Goal: Task Accomplishment & Management: Manage account settings

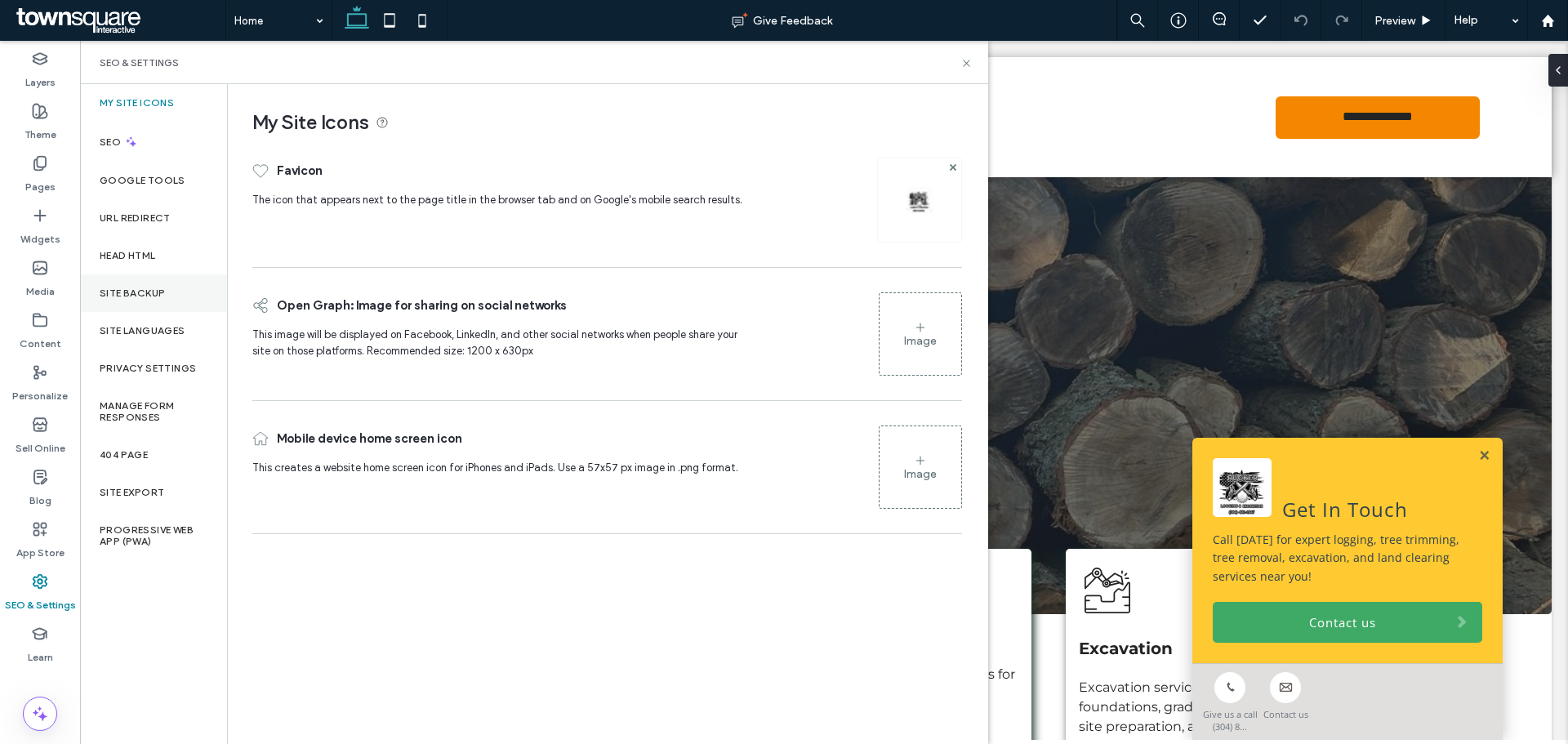
click at [175, 278] on div "Site Backup" at bounding box center [153, 293] width 147 height 38
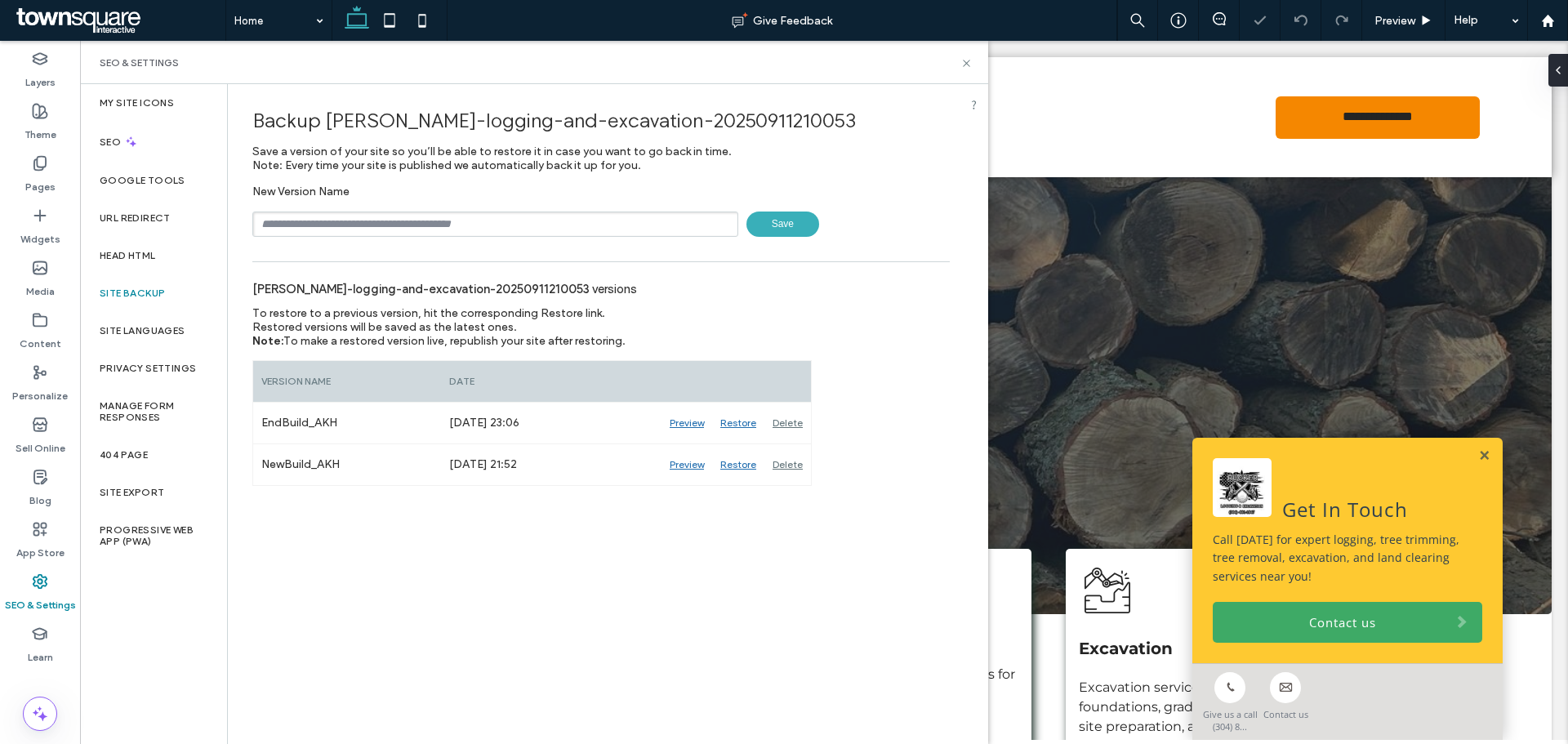
click at [397, 212] on input "text" at bounding box center [495, 224] width 486 height 25
type input "**********"
click at [788, 231] on span "Save" at bounding box center [782, 224] width 73 height 25
click at [968, 60] on icon at bounding box center [966, 63] width 12 height 12
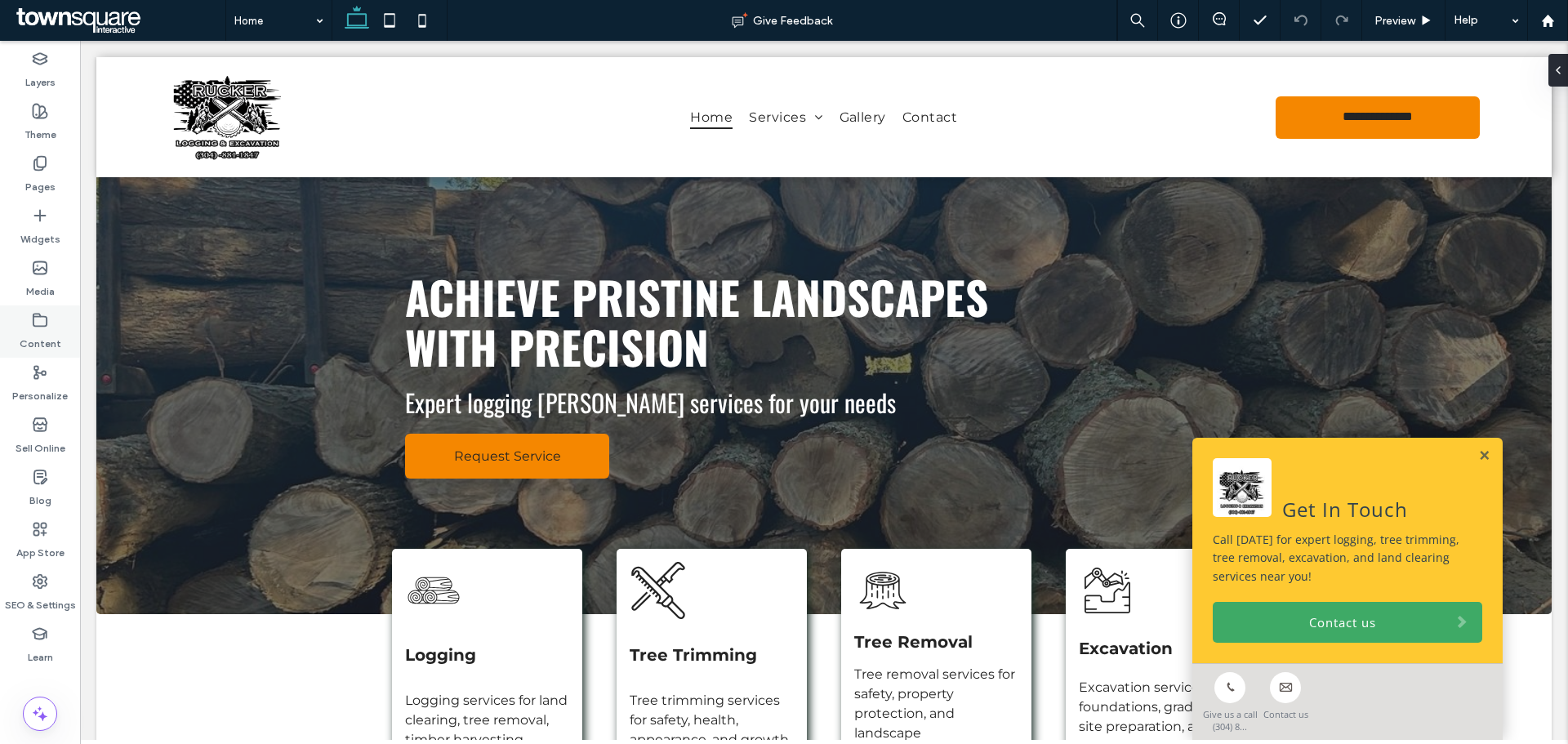
click at [40, 335] on label "Content" at bounding box center [39, 340] width 41 height 23
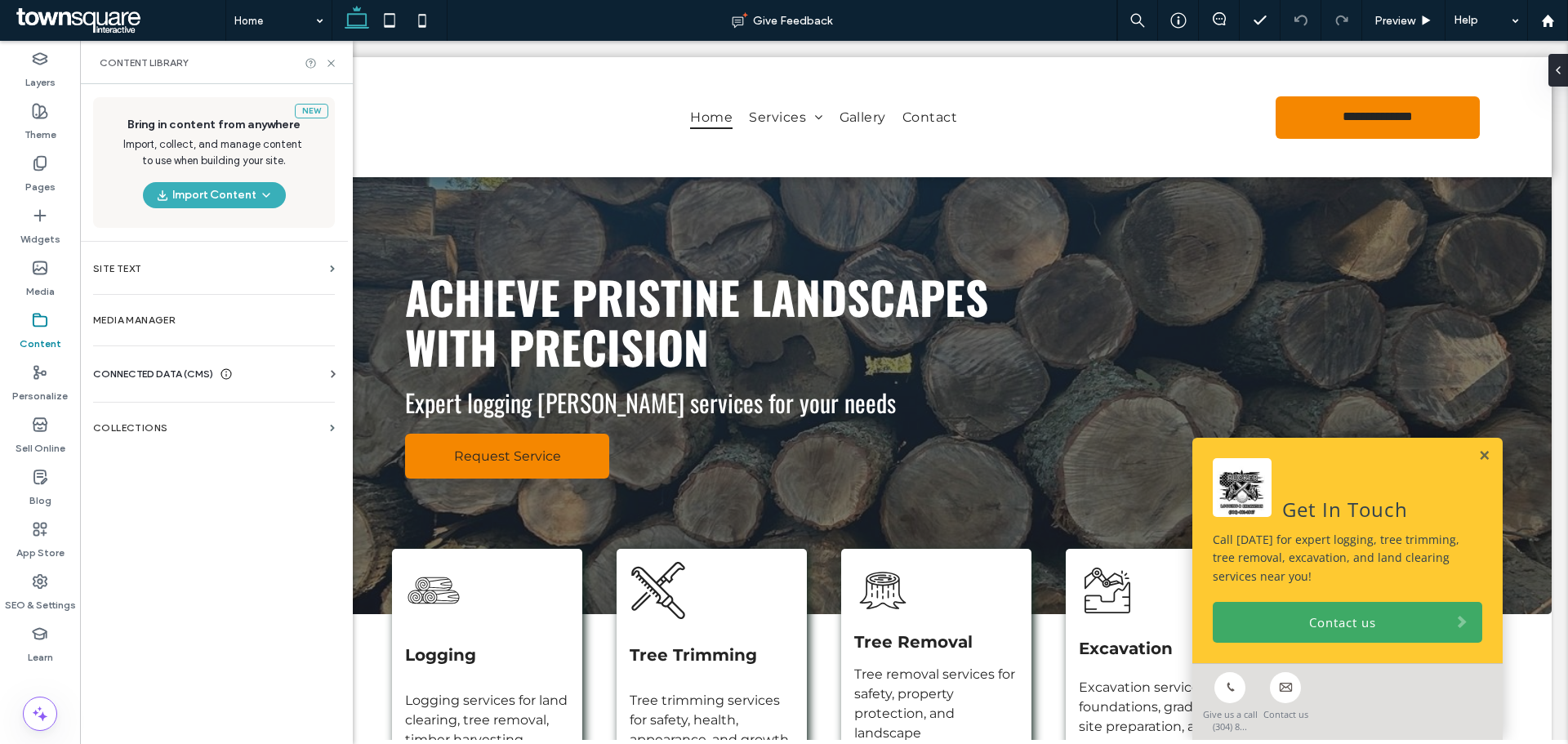
click at [323, 372] on div "CONNECTED DATA (CMS)" at bounding box center [217, 374] width 248 height 17
click at [179, 412] on label "Business Info" at bounding box center [217, 414] width 222 height 11
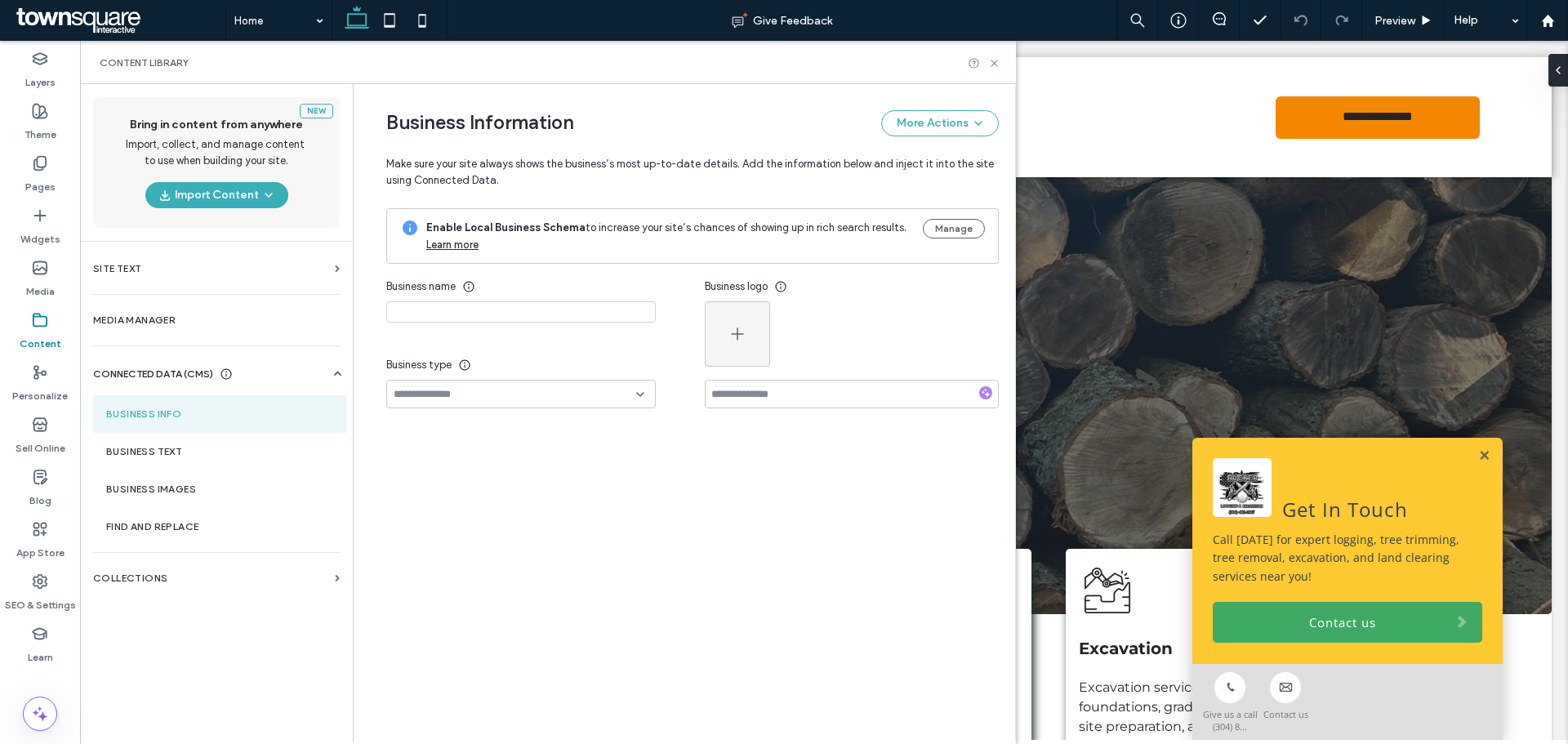
type input "**********"
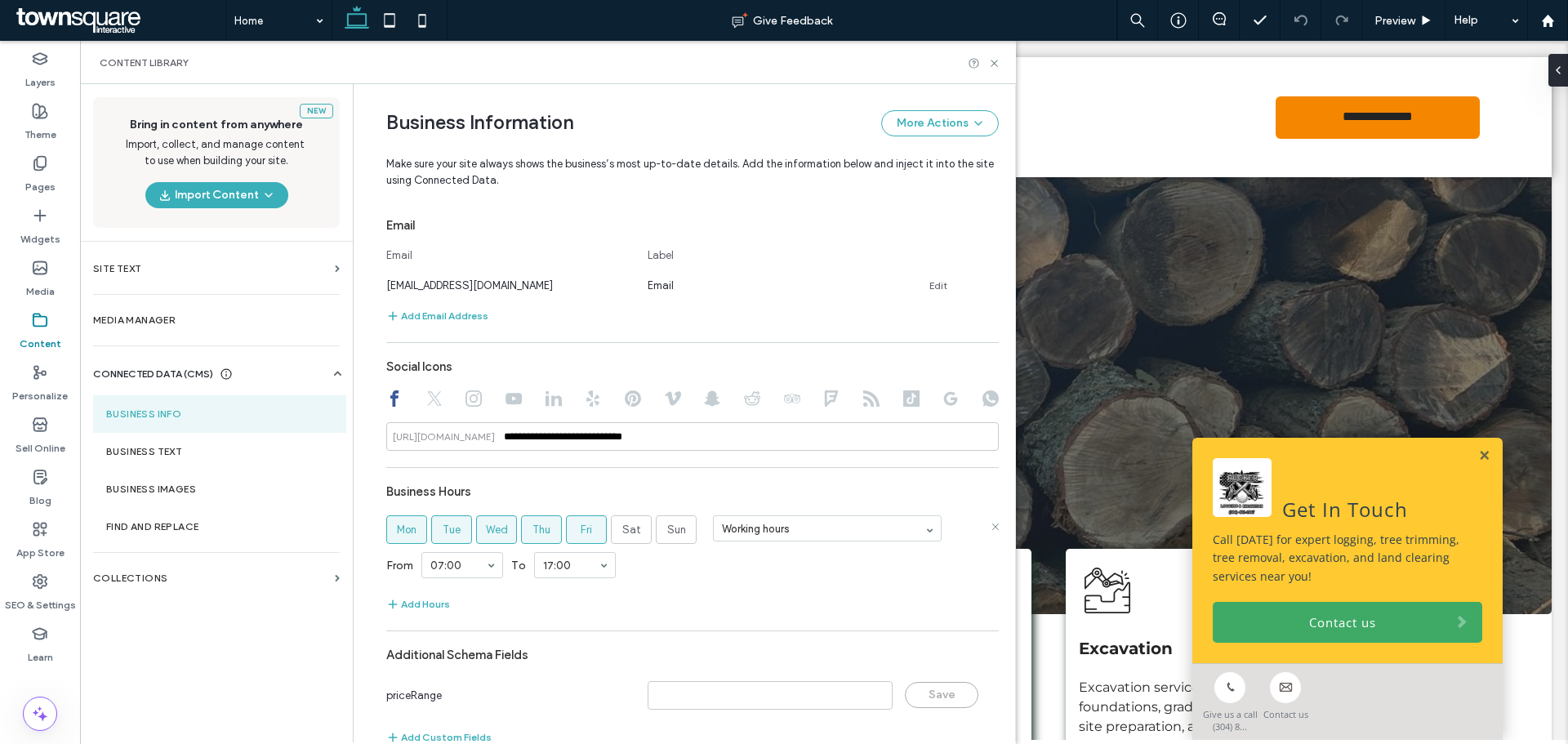
scroll to position [640, 0]
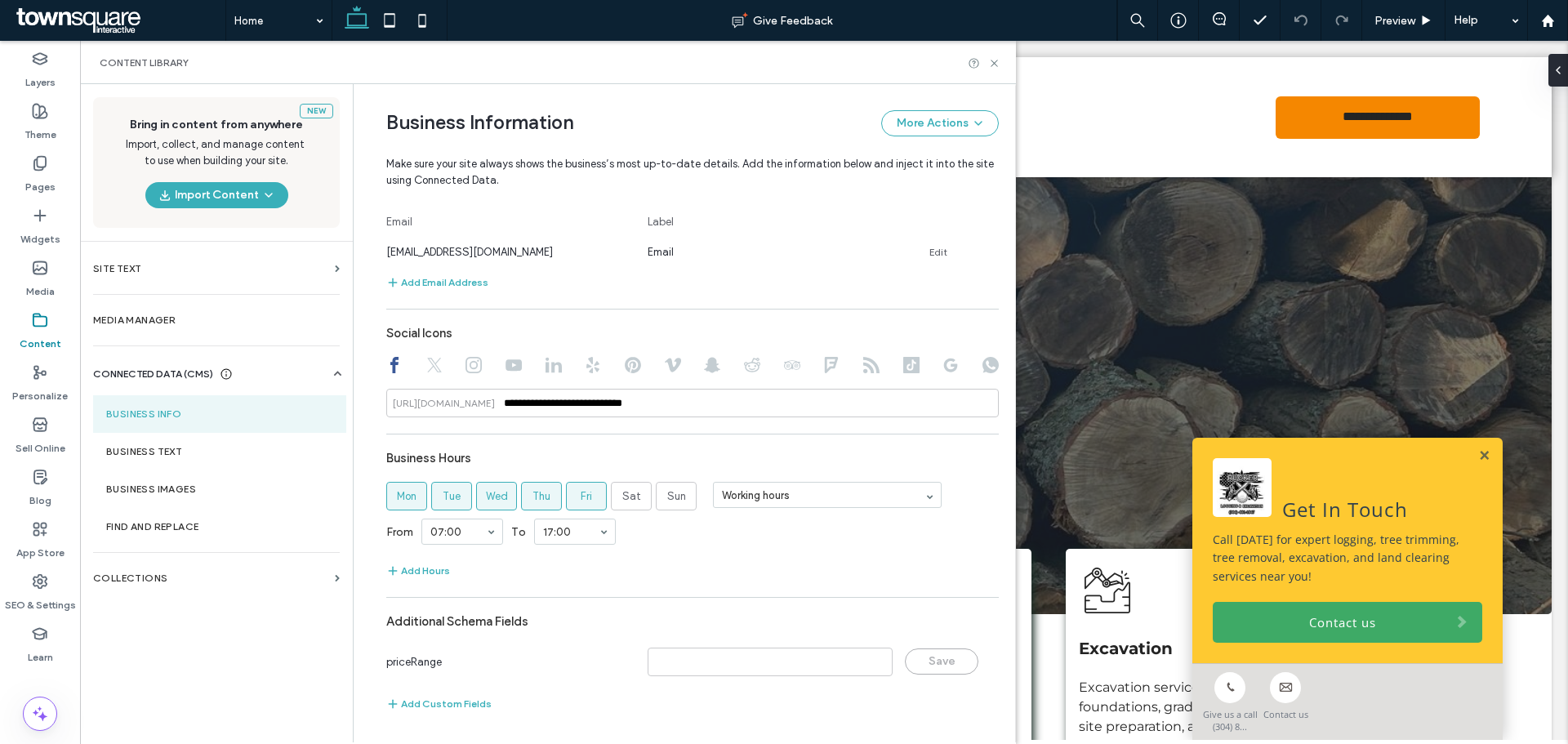
click at [466, 368] on icon at bounding box center [474, 365] width 17 height 17
click at [493, 361] on div at bounding box center [692, 367] width 612 height 19
click at [505, 365] on use at bounding box center [513, 365] width 17 height 11
click at [397, 370] on div at bounding box center [692, 367] width 612 height 19
click at [427, 370] on use at bounding box center [434, 365] width 15 height 15
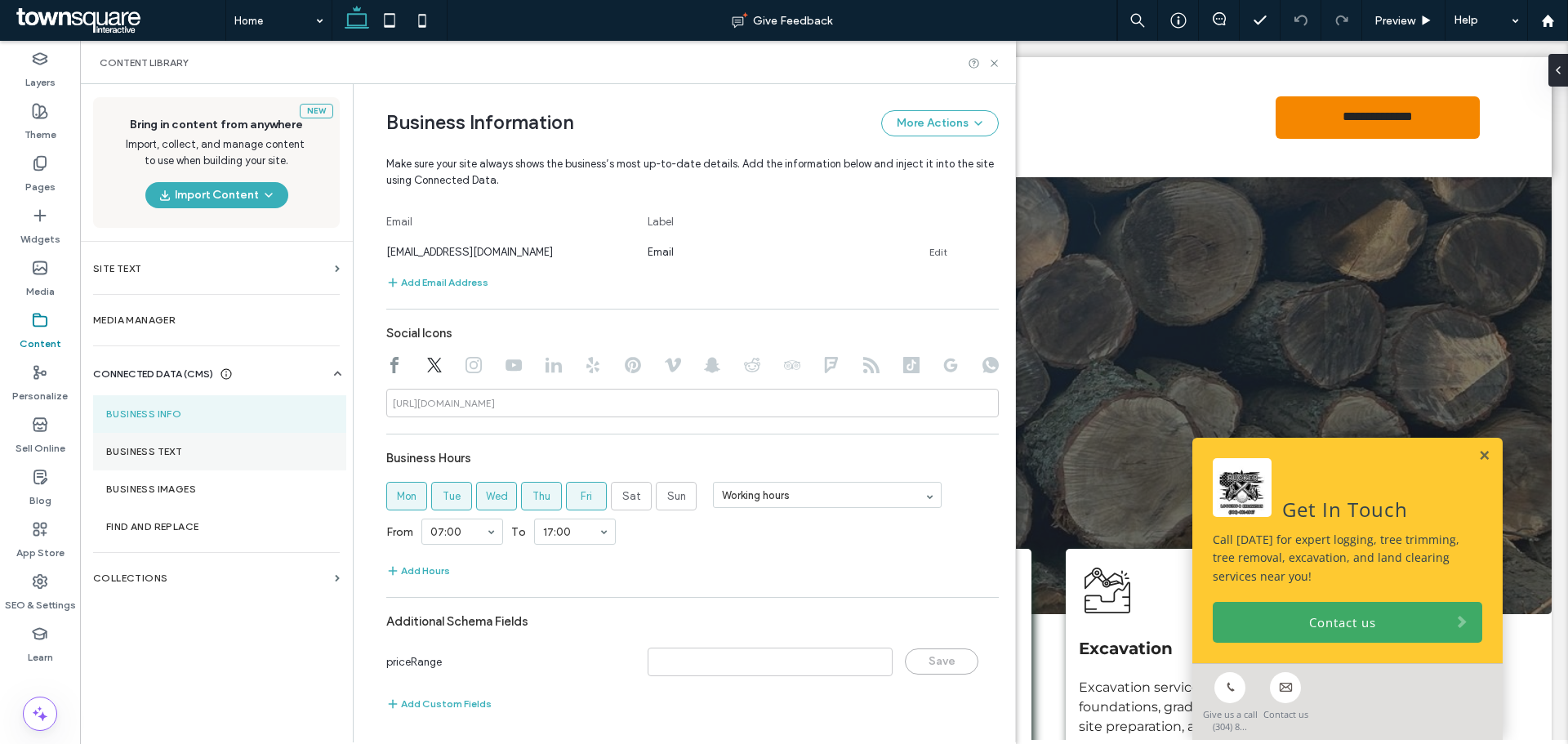
click at [160, 444] on section "Business Text" at bounding box center [219, 452] width 253 height 38
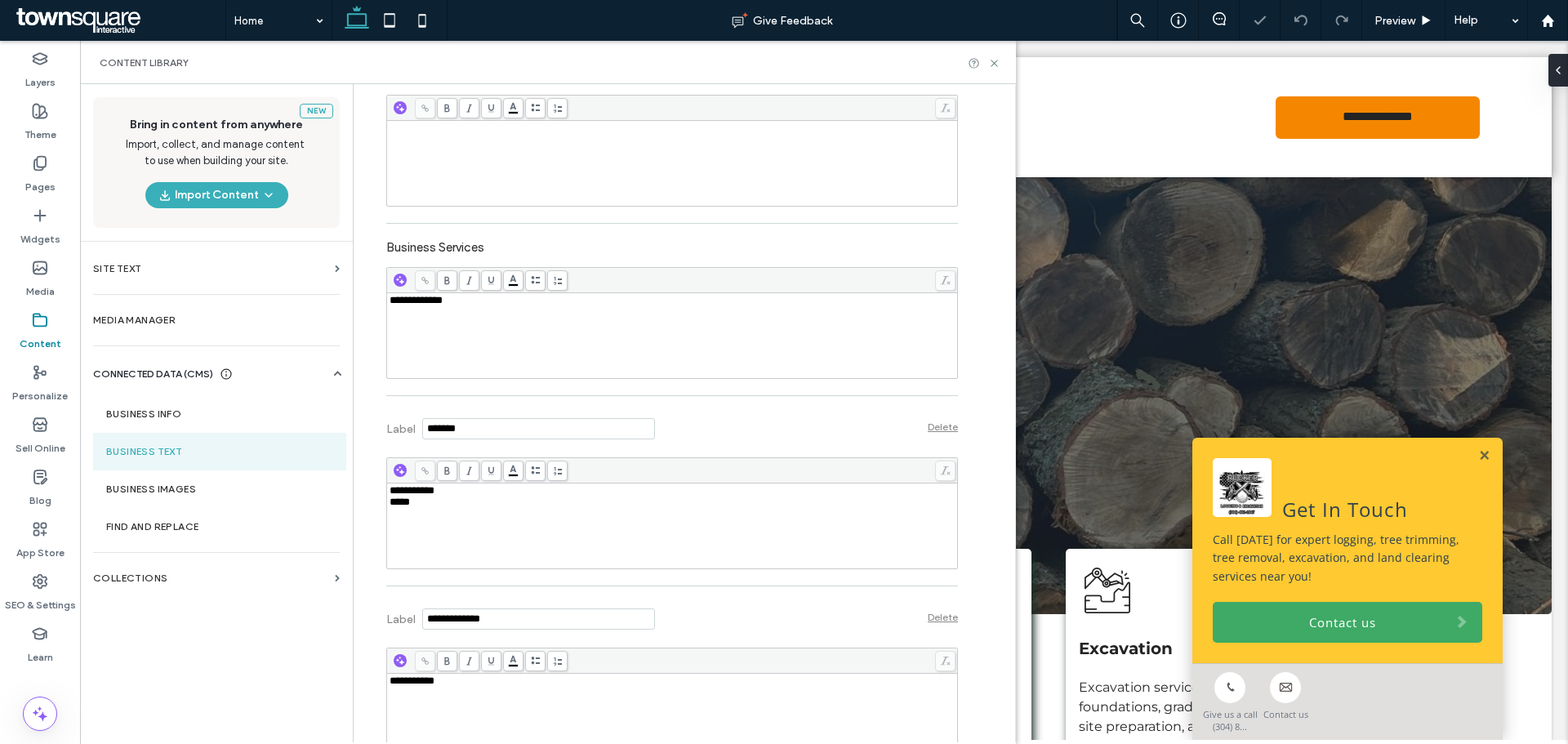
scroll to position [487, 0]
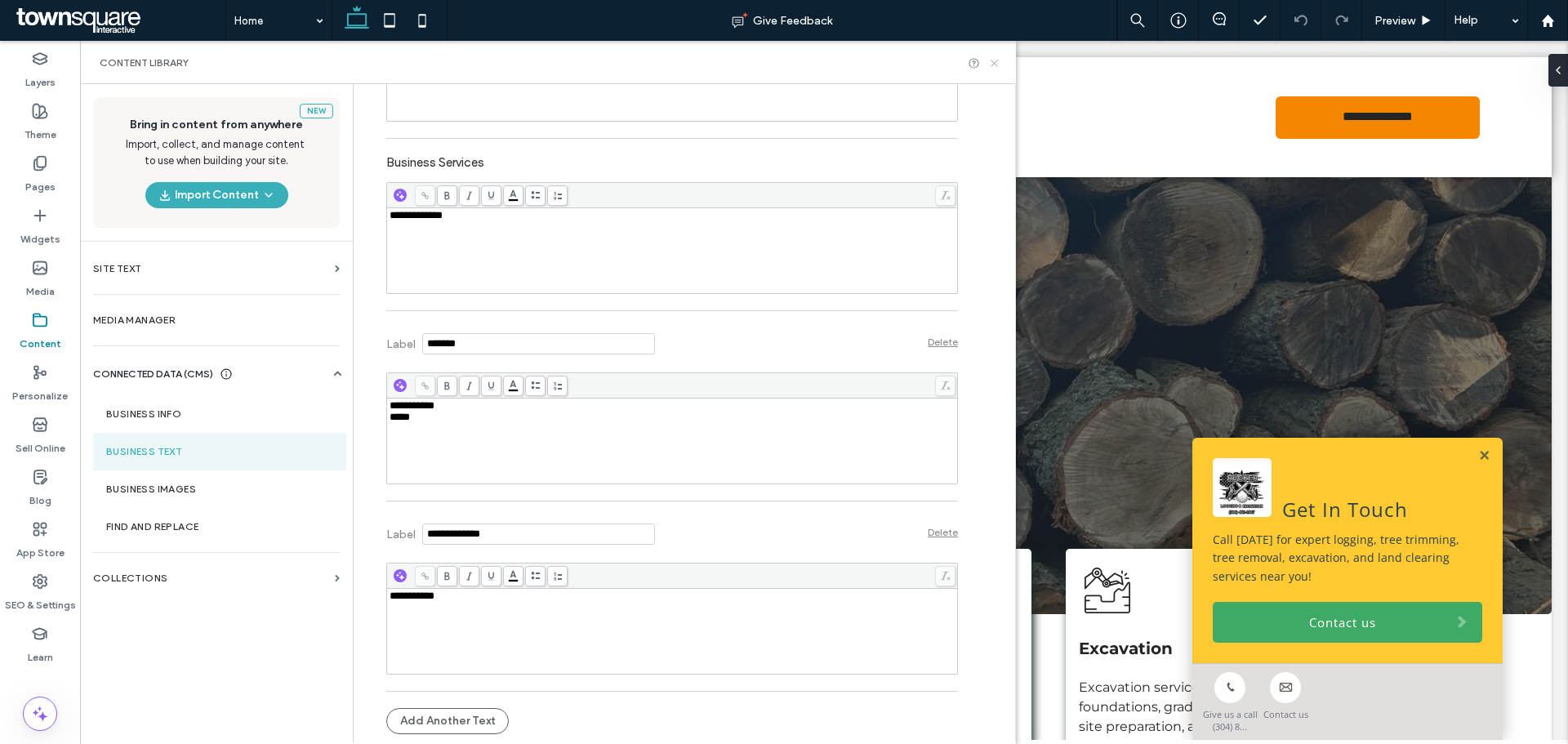
click at [993, 57] on icon at bounding box center [994, 63] width 12 height 12
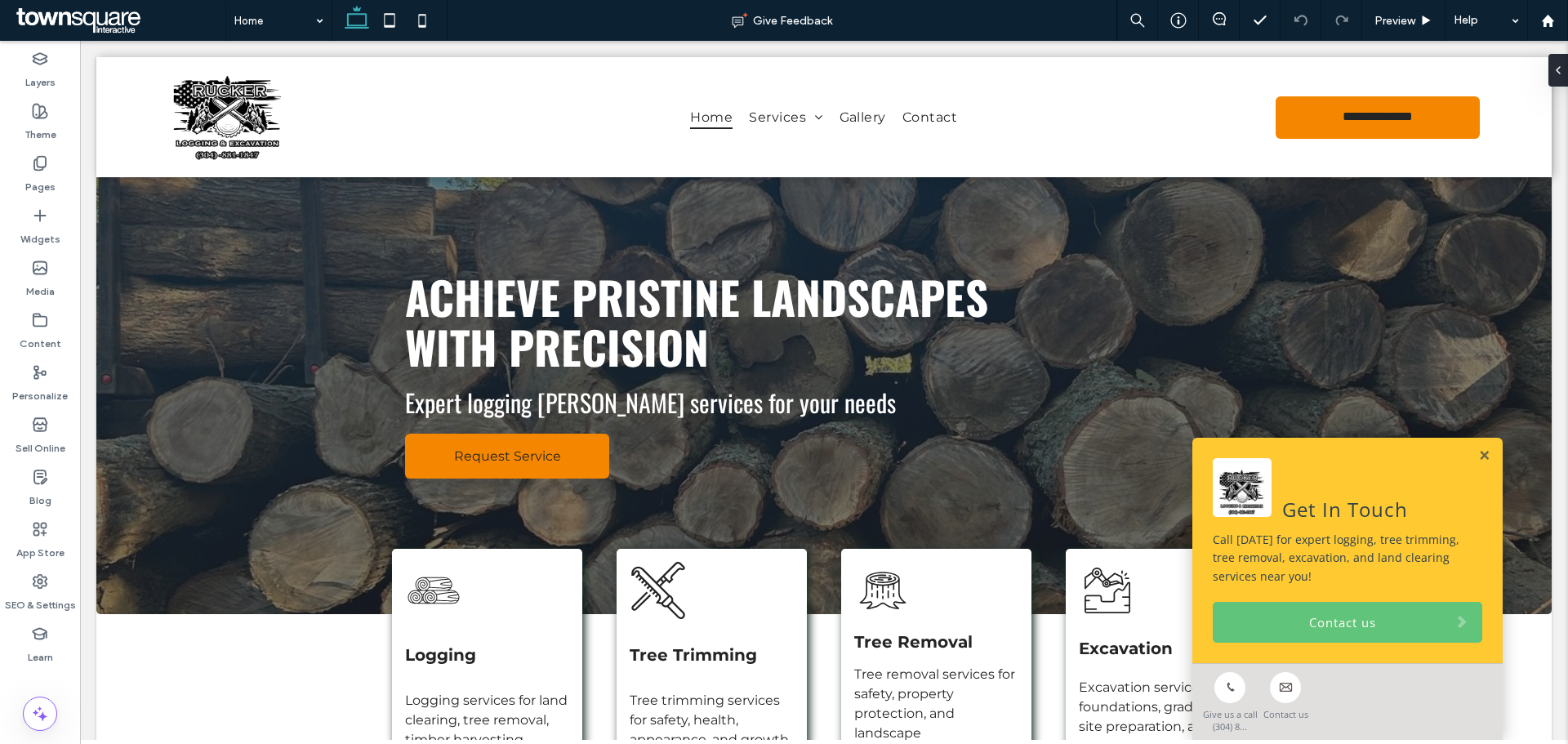
click at [1392, 626] on link "Contact us" at bounding box center [1347, 622] width 269 height 41
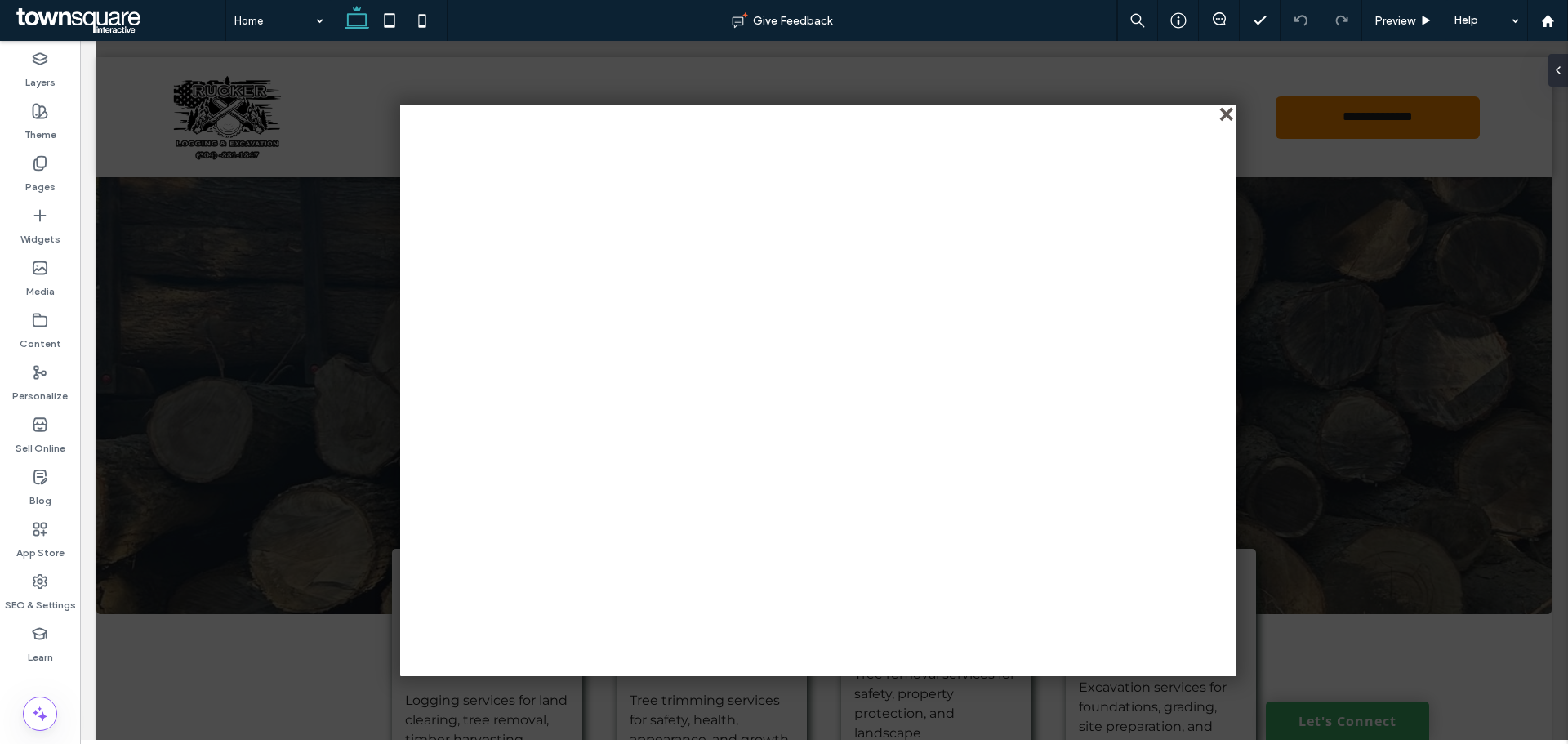
click at [1231, 112] on div "close" at bounding box center [1228, 116] width 12 height 12
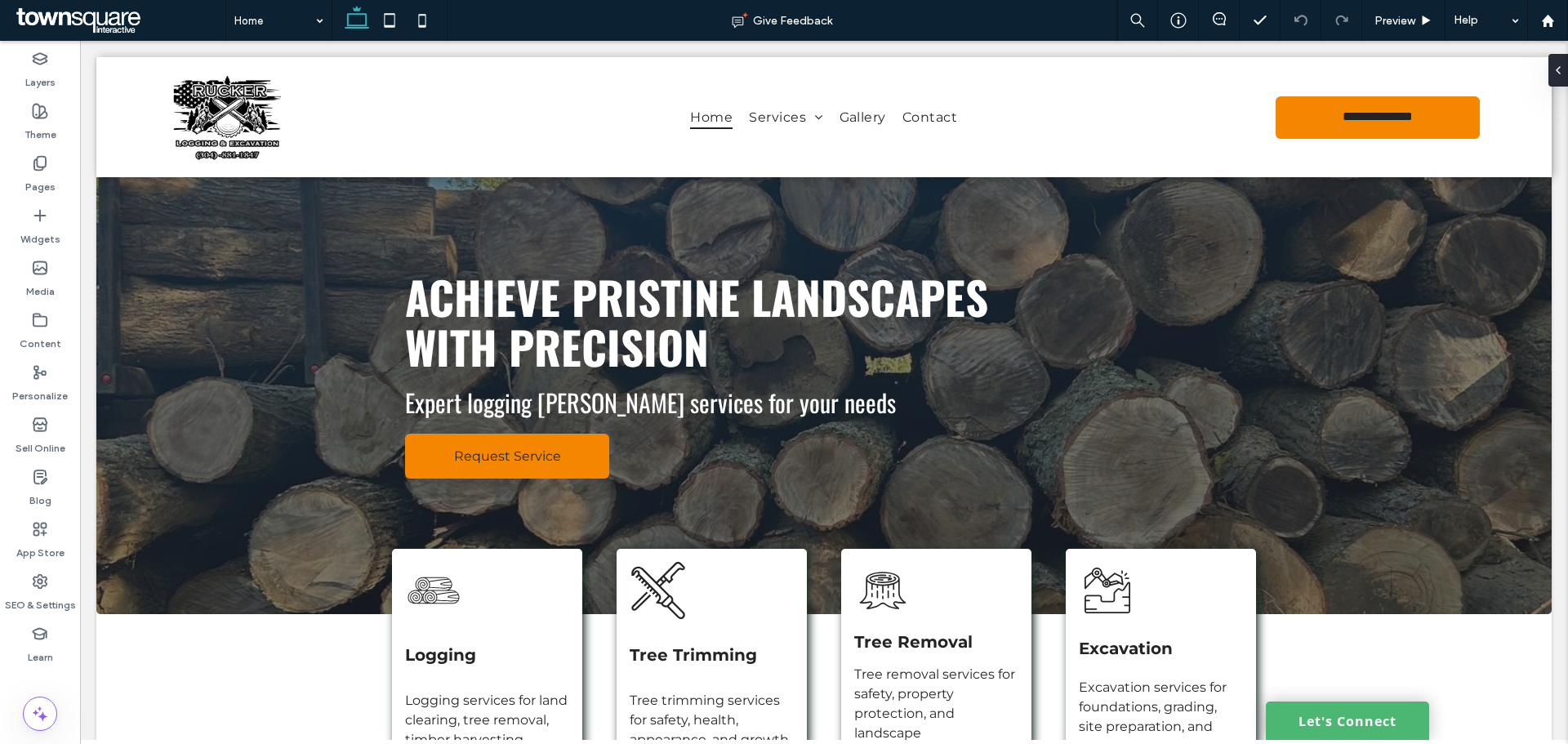
click at [1323, 715] on link "Let's Connect" at bounding box center [1347, 721] width 163 height 39
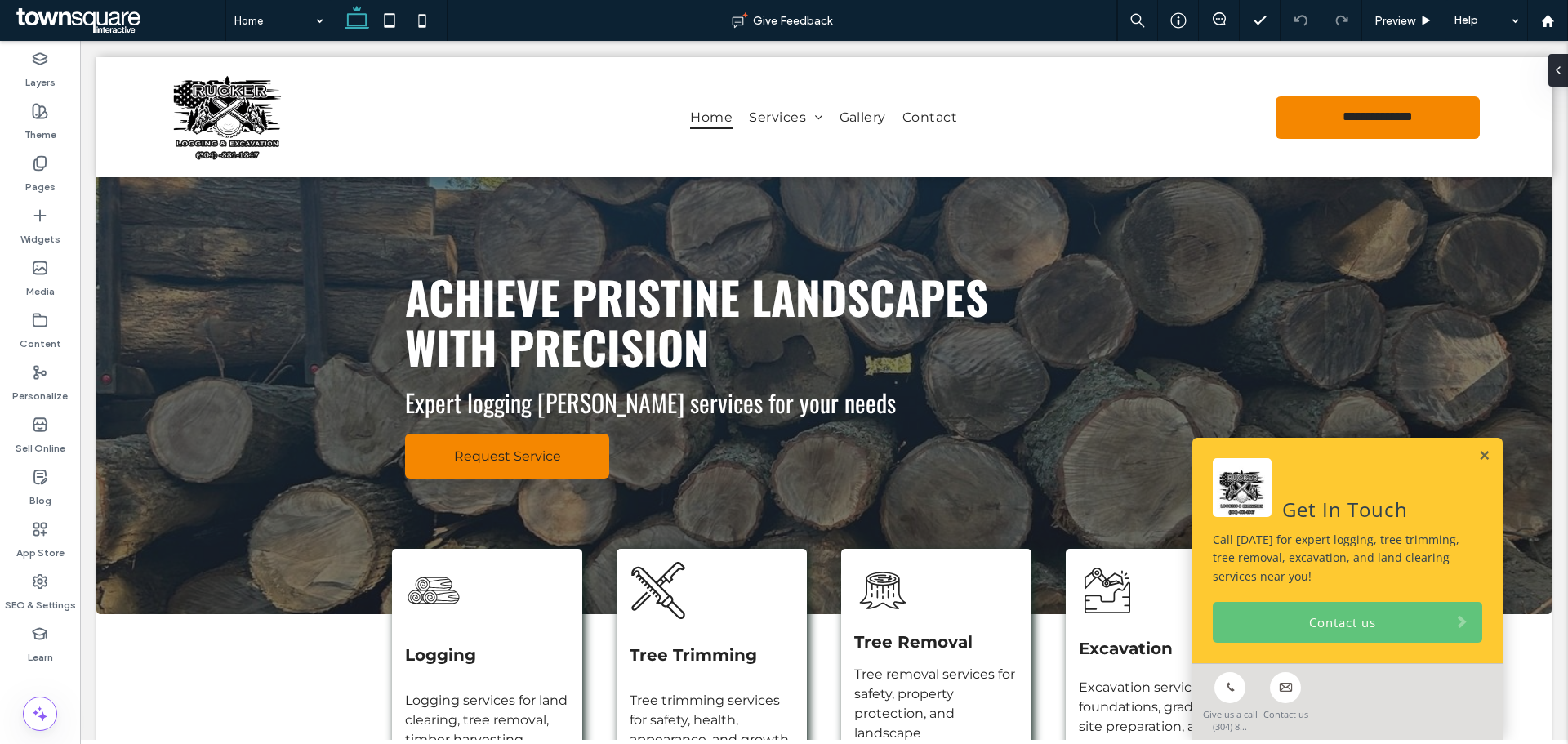
click at [1266, 619] on link "Contact us" at bounding box center [1347, 622] width 269 height 41
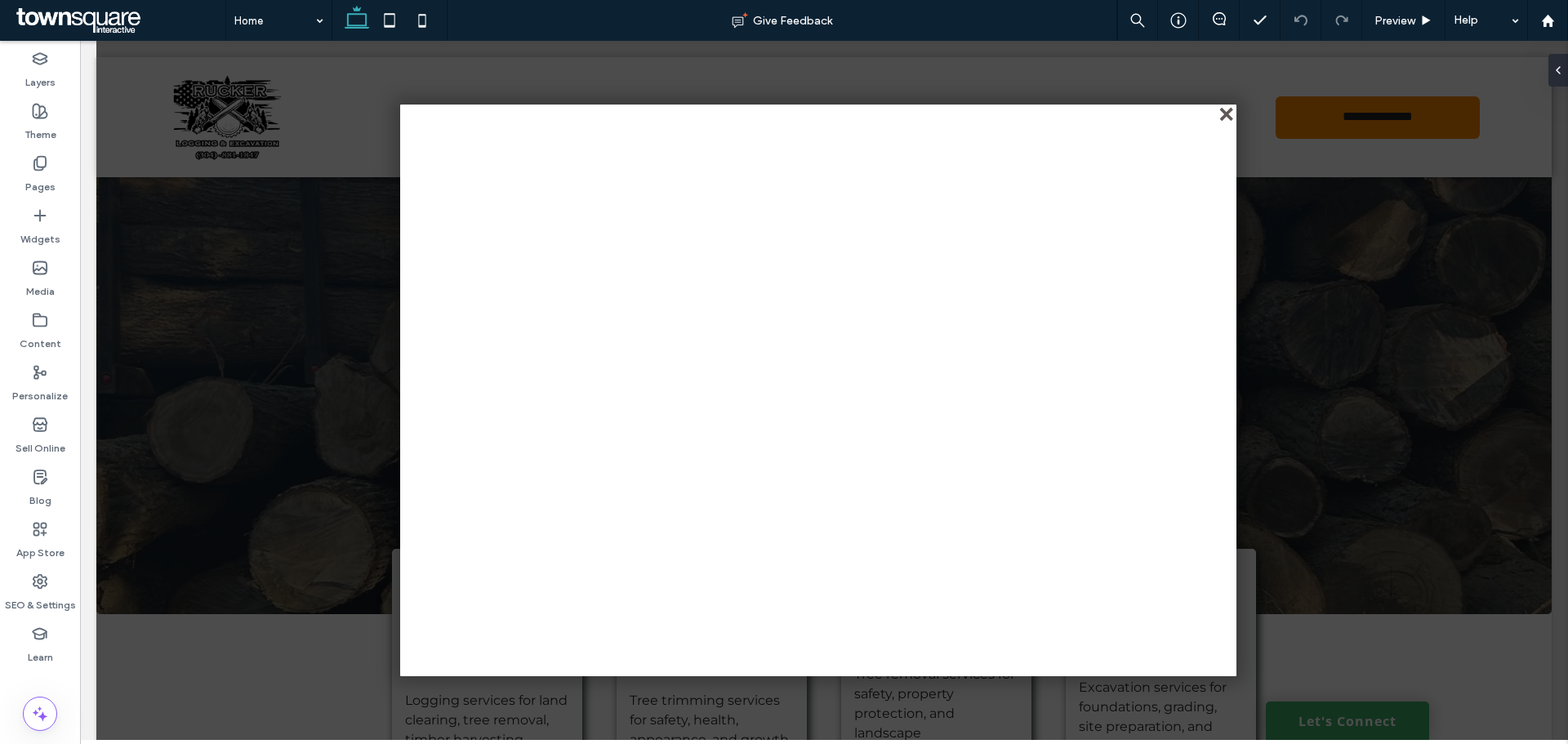
click at [1230, 117] on div "close" at bounding box center [1228, 116] width 12 height 12
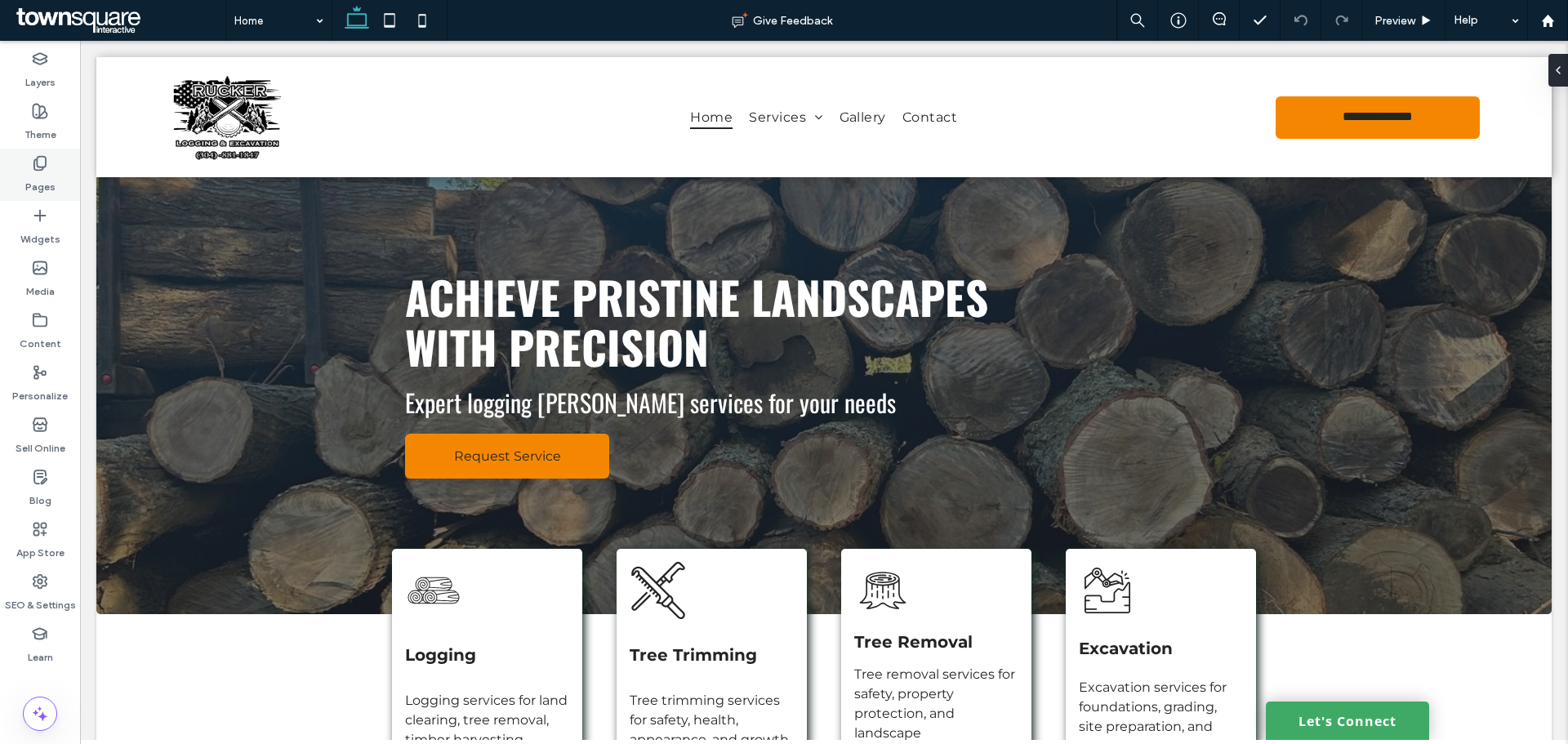
click at [45, 191] on label "Pages" at bounding box center [40, 183] width 30 height 23
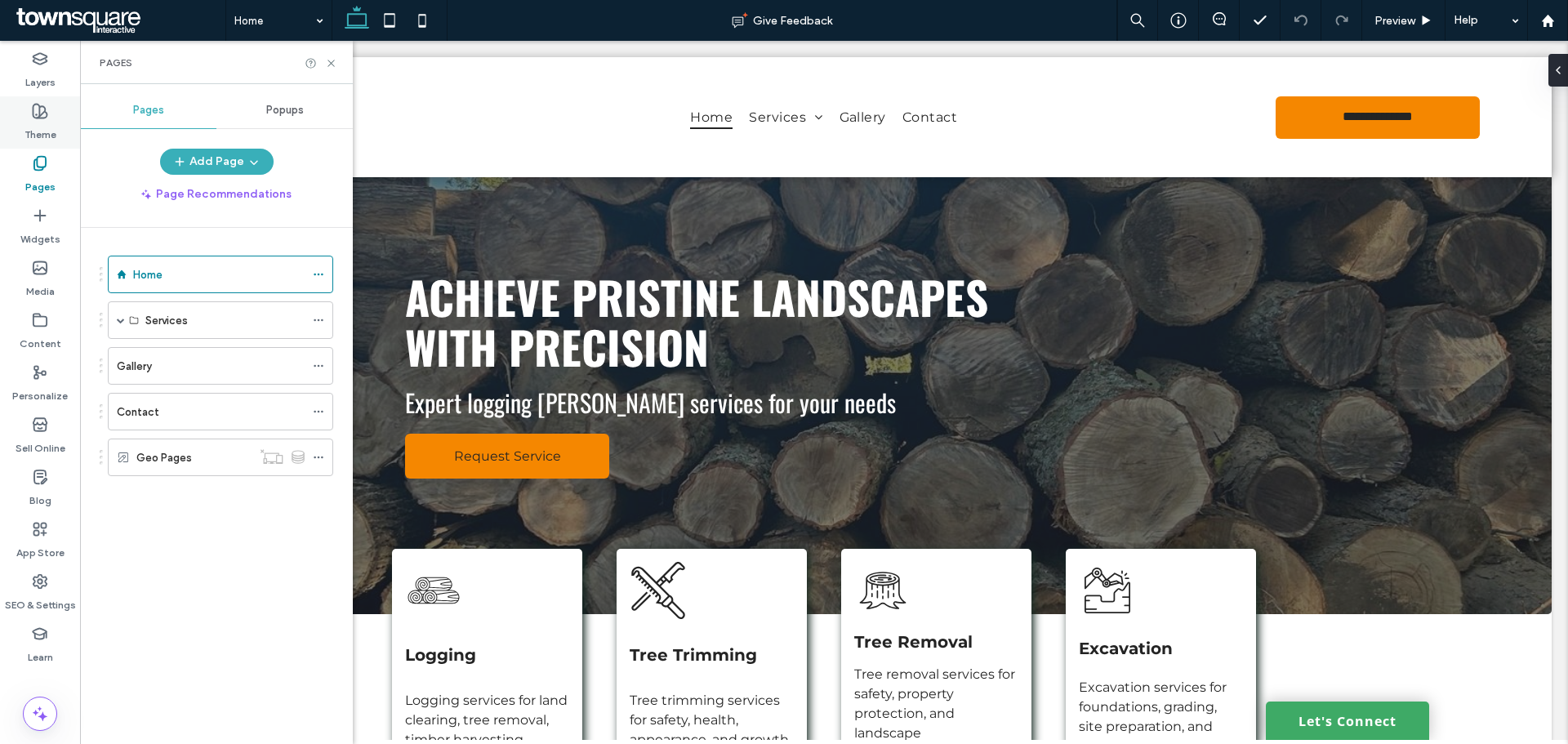
click at [25, 112] on div "Theme" at bounding box center [39, 123] width 80 height 53
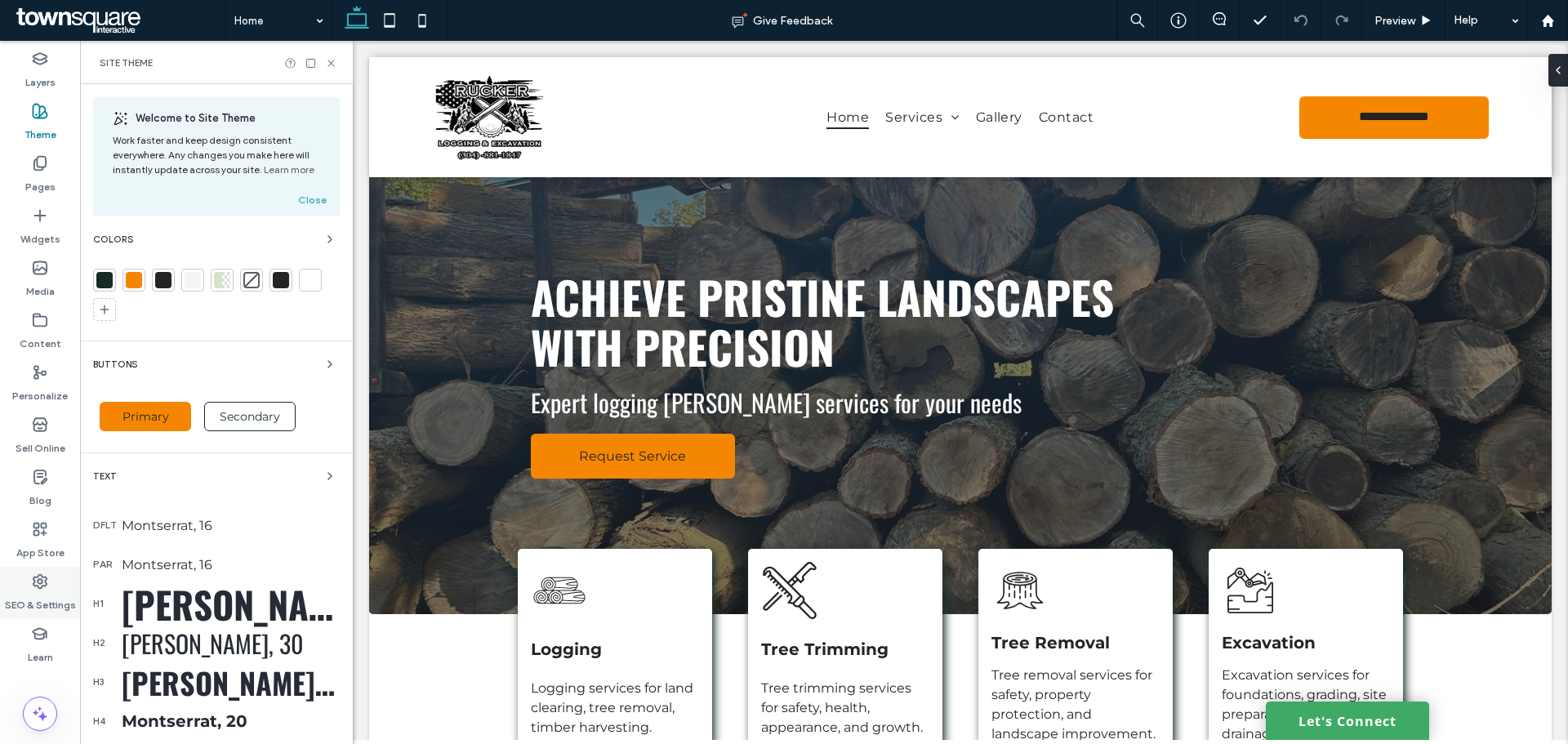
click at [18, 604] on label "SEO & Settings" at bounding box center [40, 601] width 71 height 23
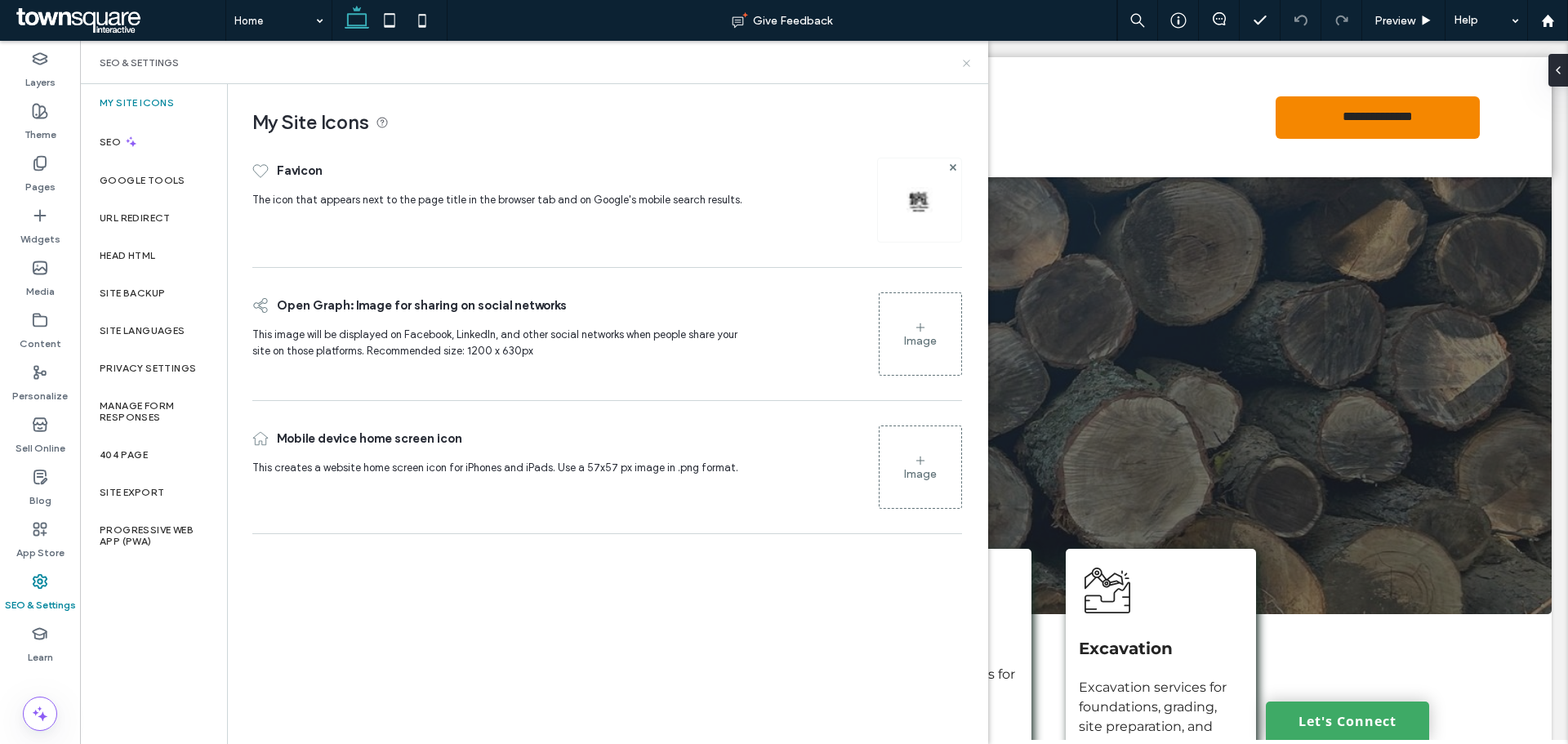
click at [968, 63] on icon at bounding box center [966, 63] width 12 height 12
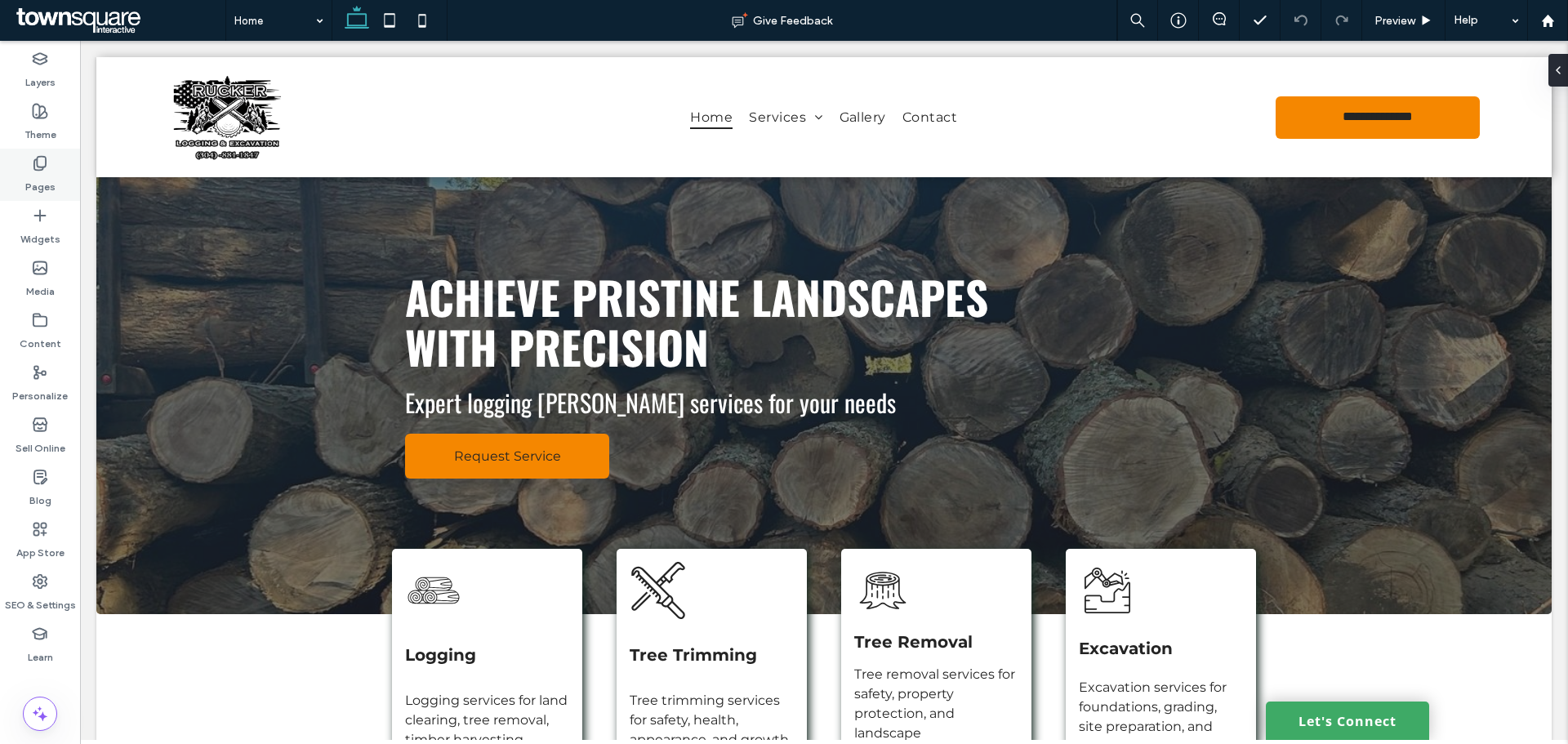
click at [33, 179] on label "Pages" at bounding box center [40, 183] width 30 height 23
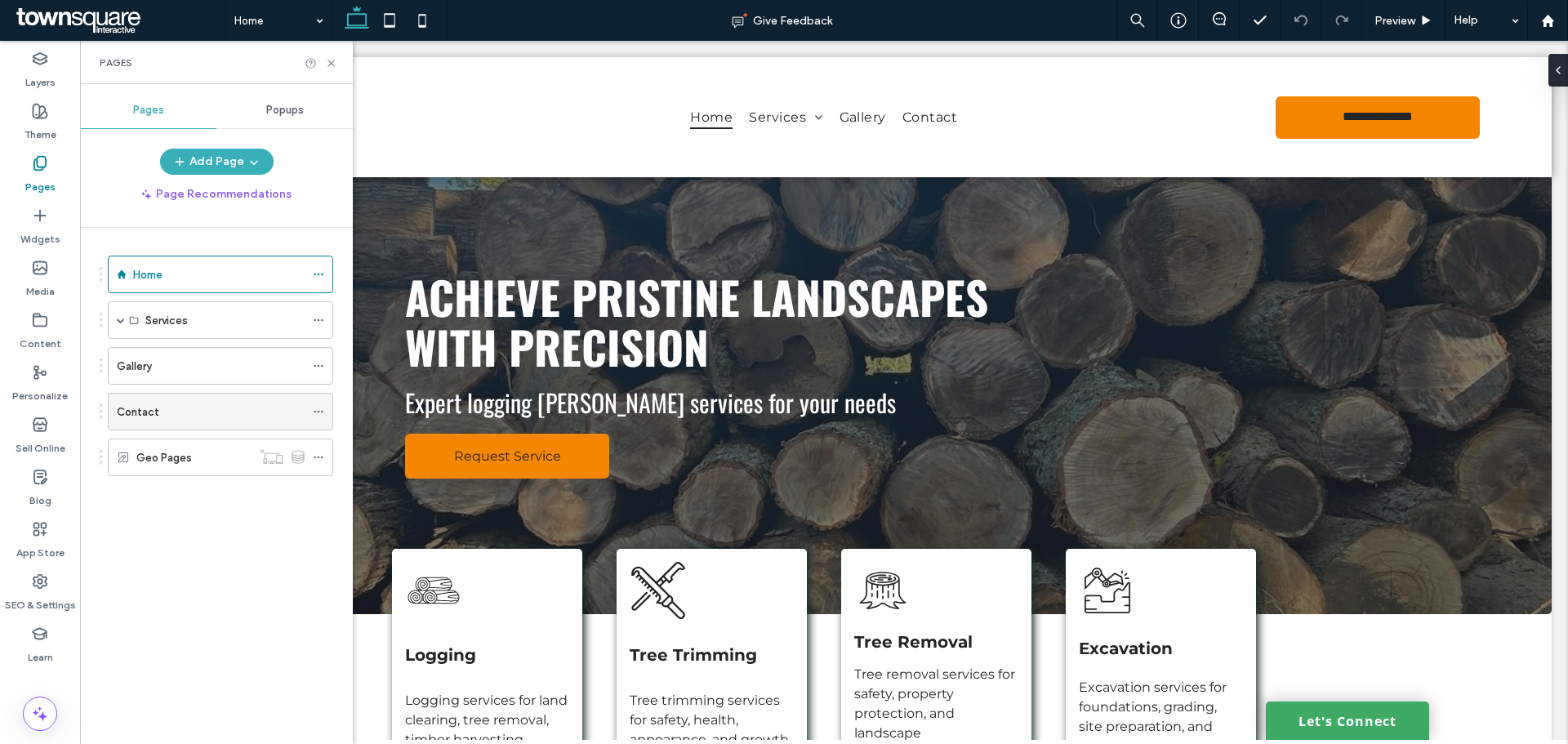
click at [153, 419] on label "Contact" at bounding box center [138, 411] width 42 height 29
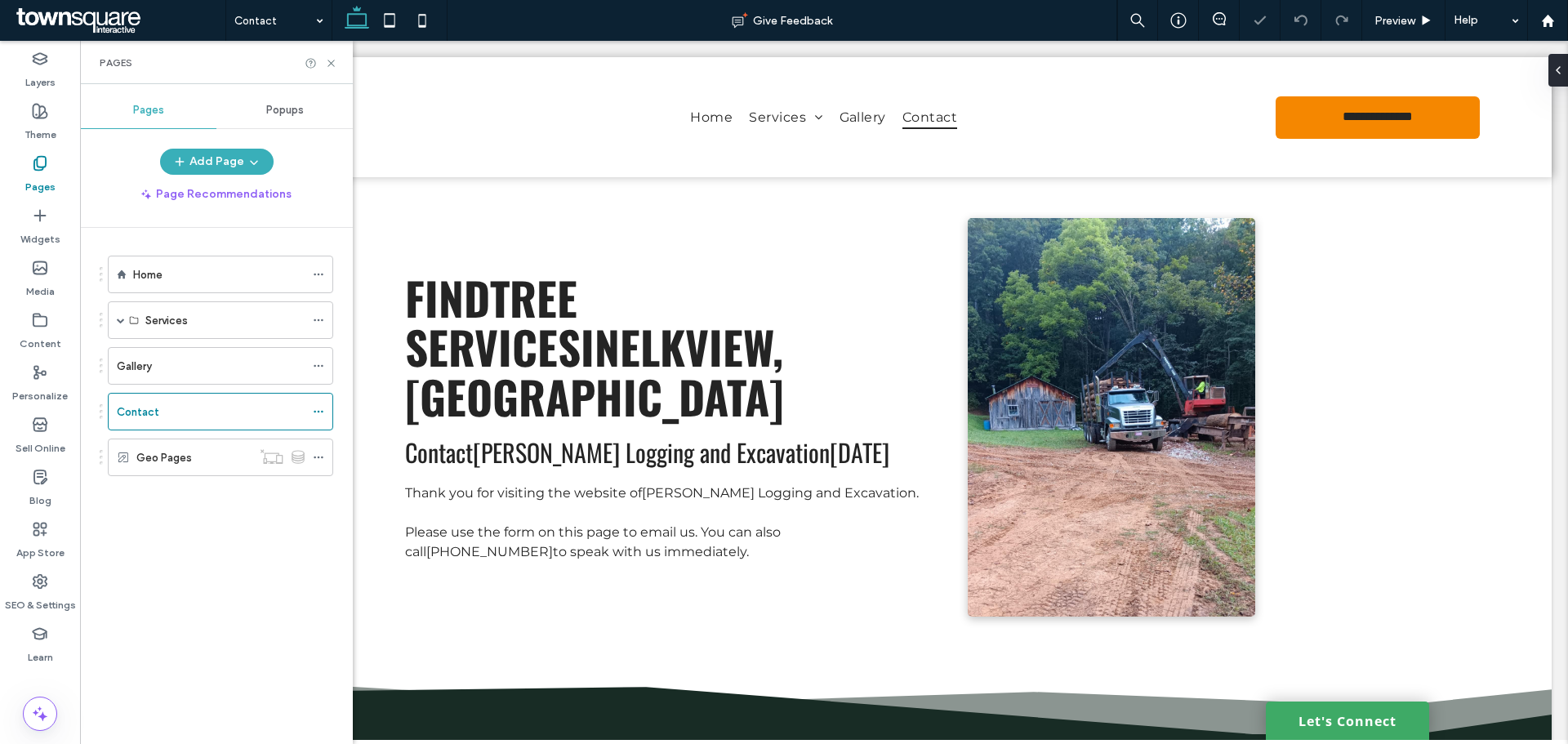
scroll to position [702, 0]
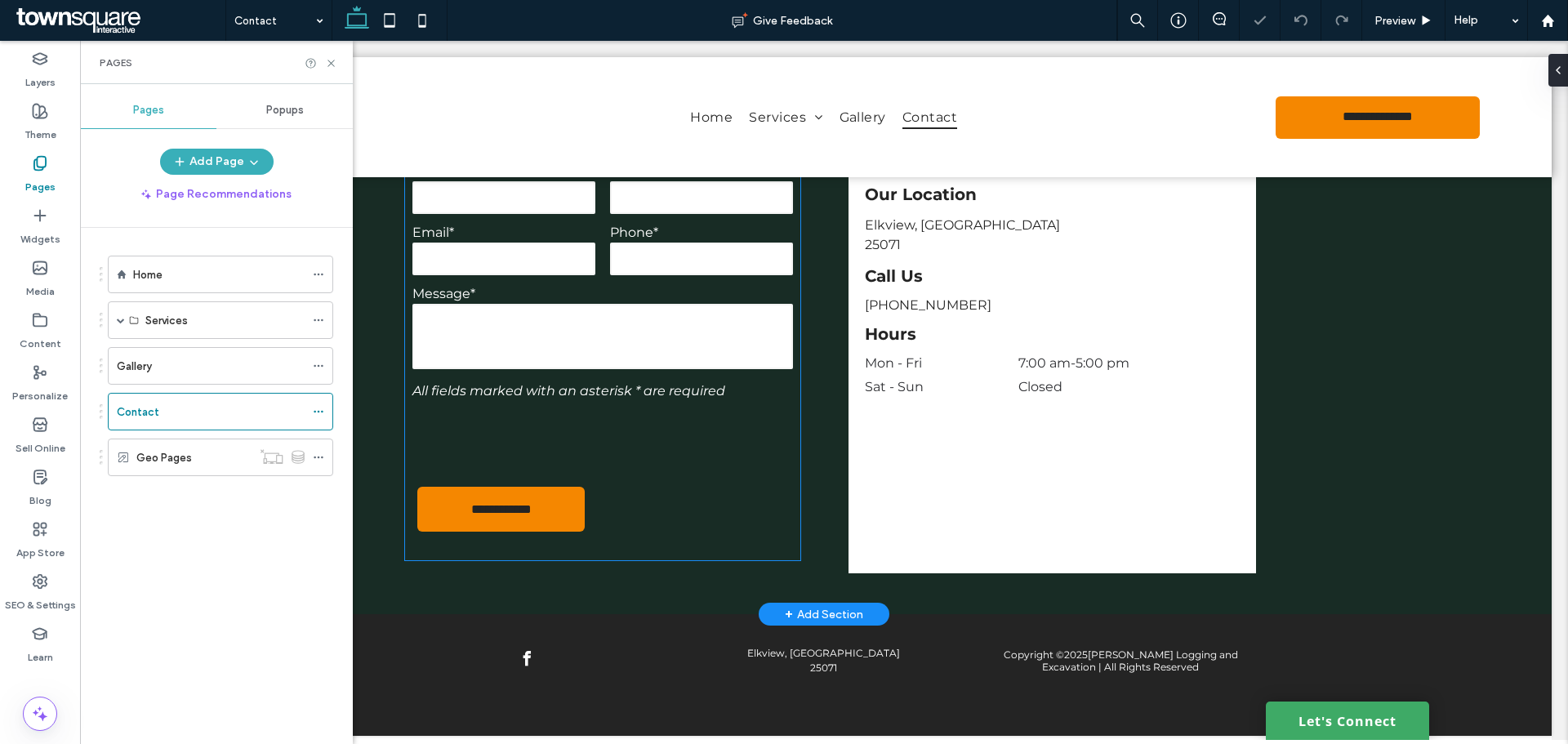
click at [669, 439] on div at bounding box center [602, 439] width 396 height 64
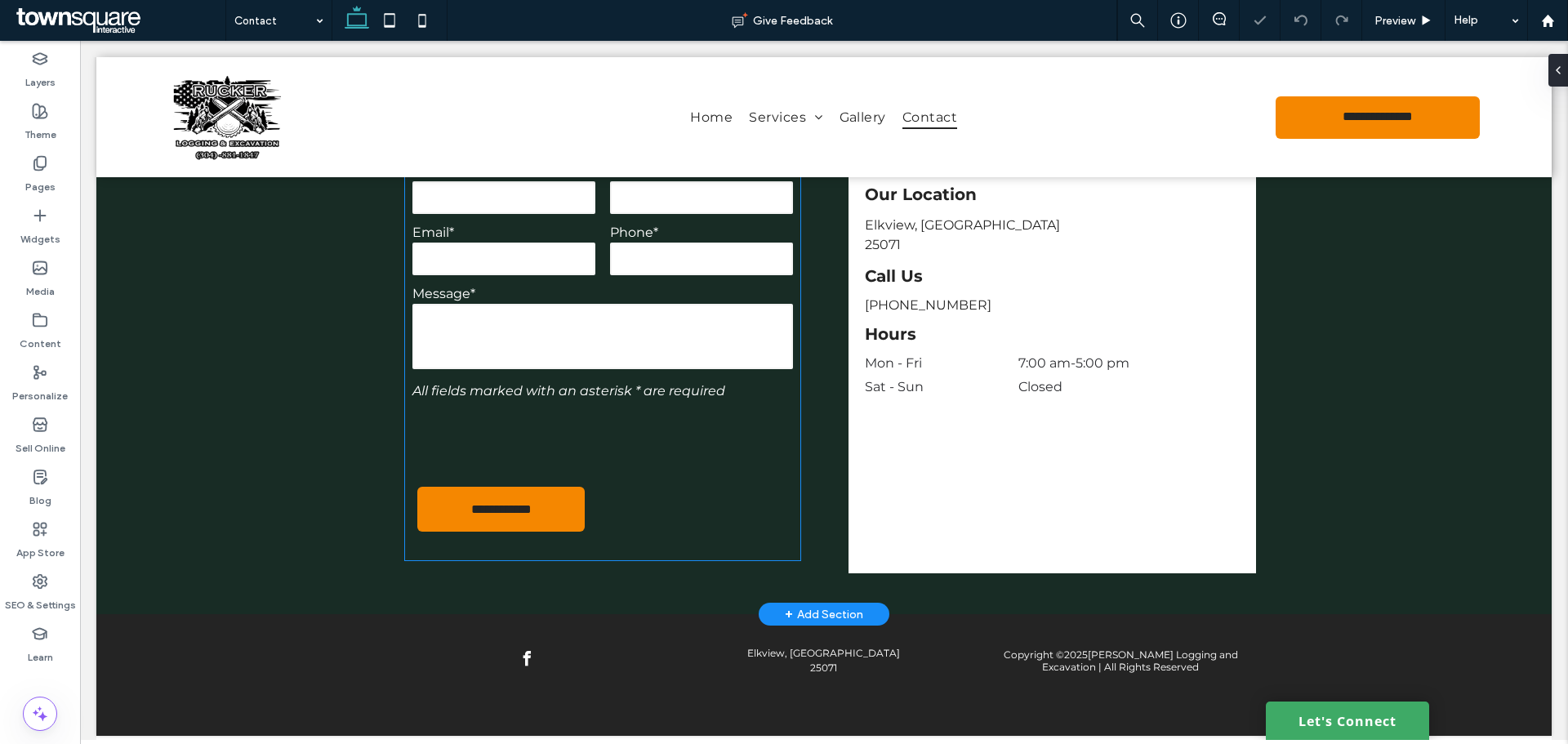
click at [669, 439] on div "**********" at bounding box center [602, 352] width 396 height 418
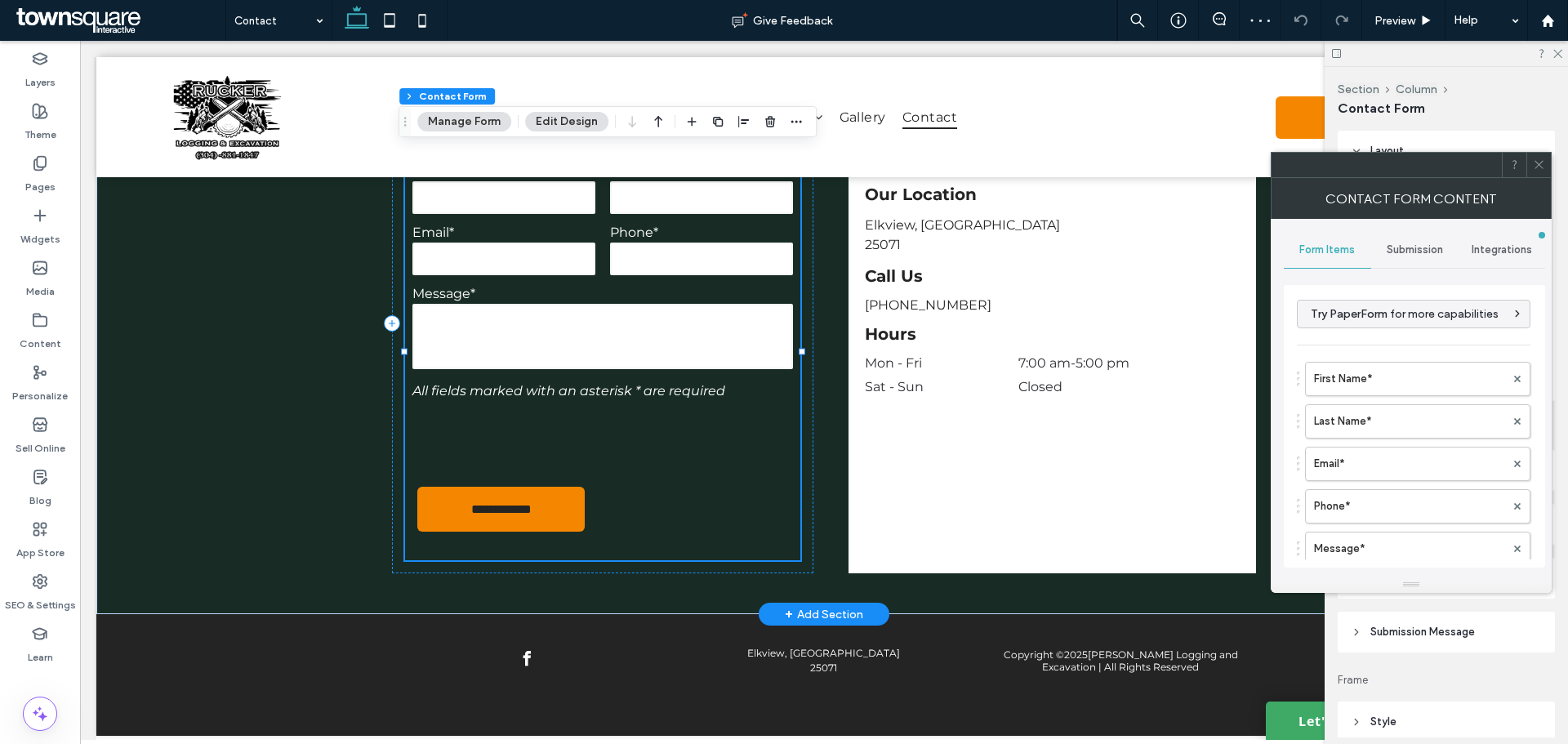
type input "*"
type input "***"
type input "*"
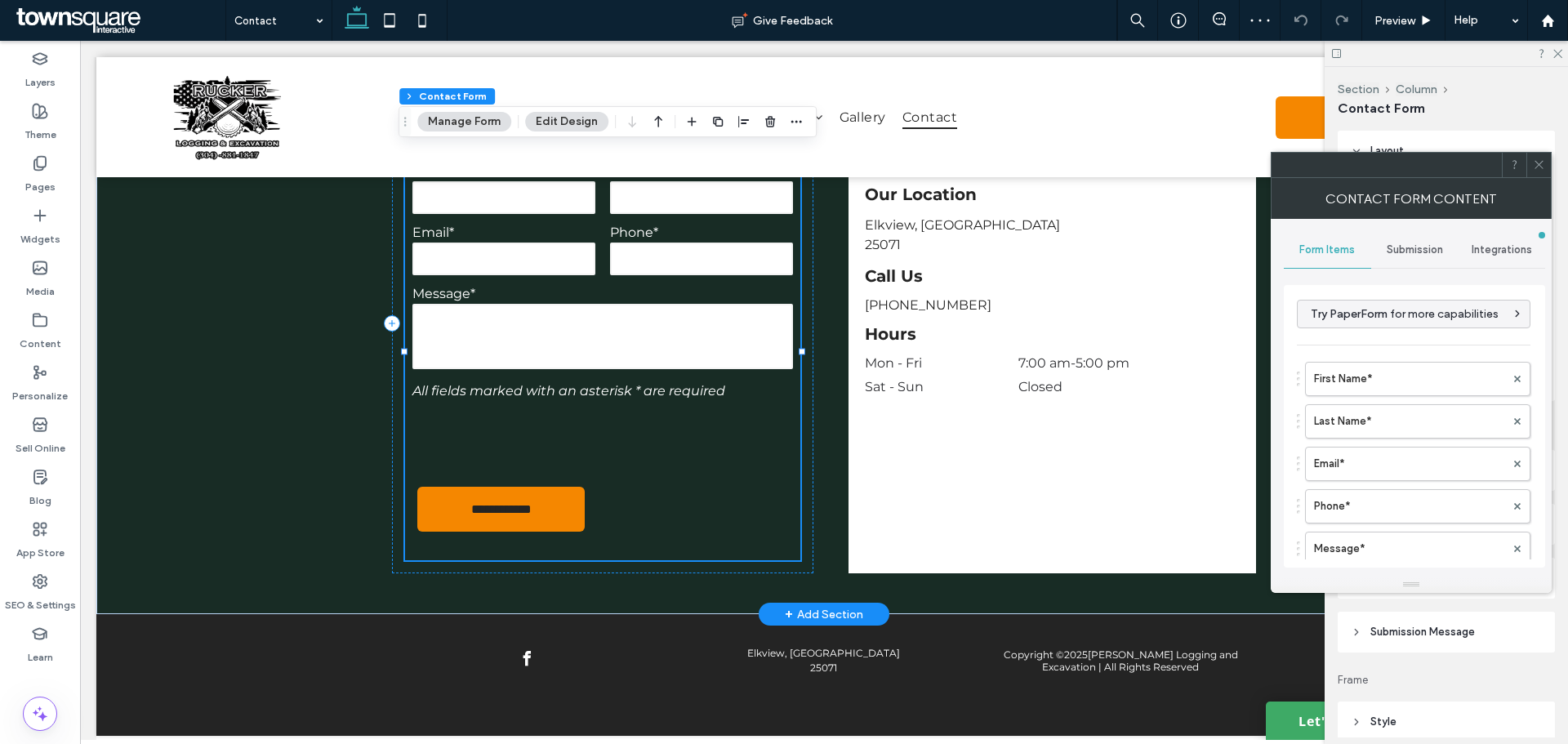
type input "***"
click at [1418, 267] on div "Submission" at bounding box center [1415, 249] width 88 height 36
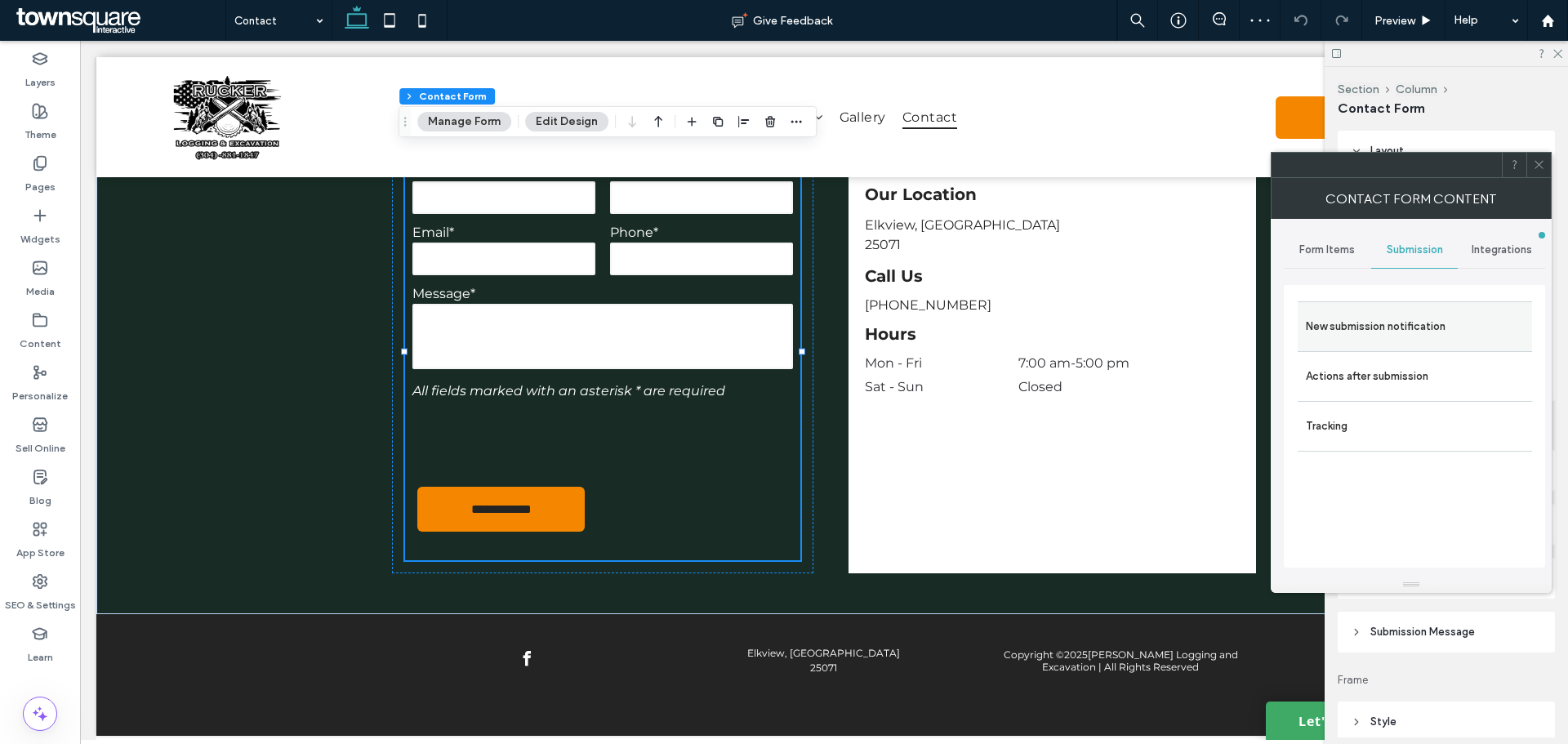
click at [1380, 340] on label "New submission notification" at bounding box center [1415, 326] width 218 height 32
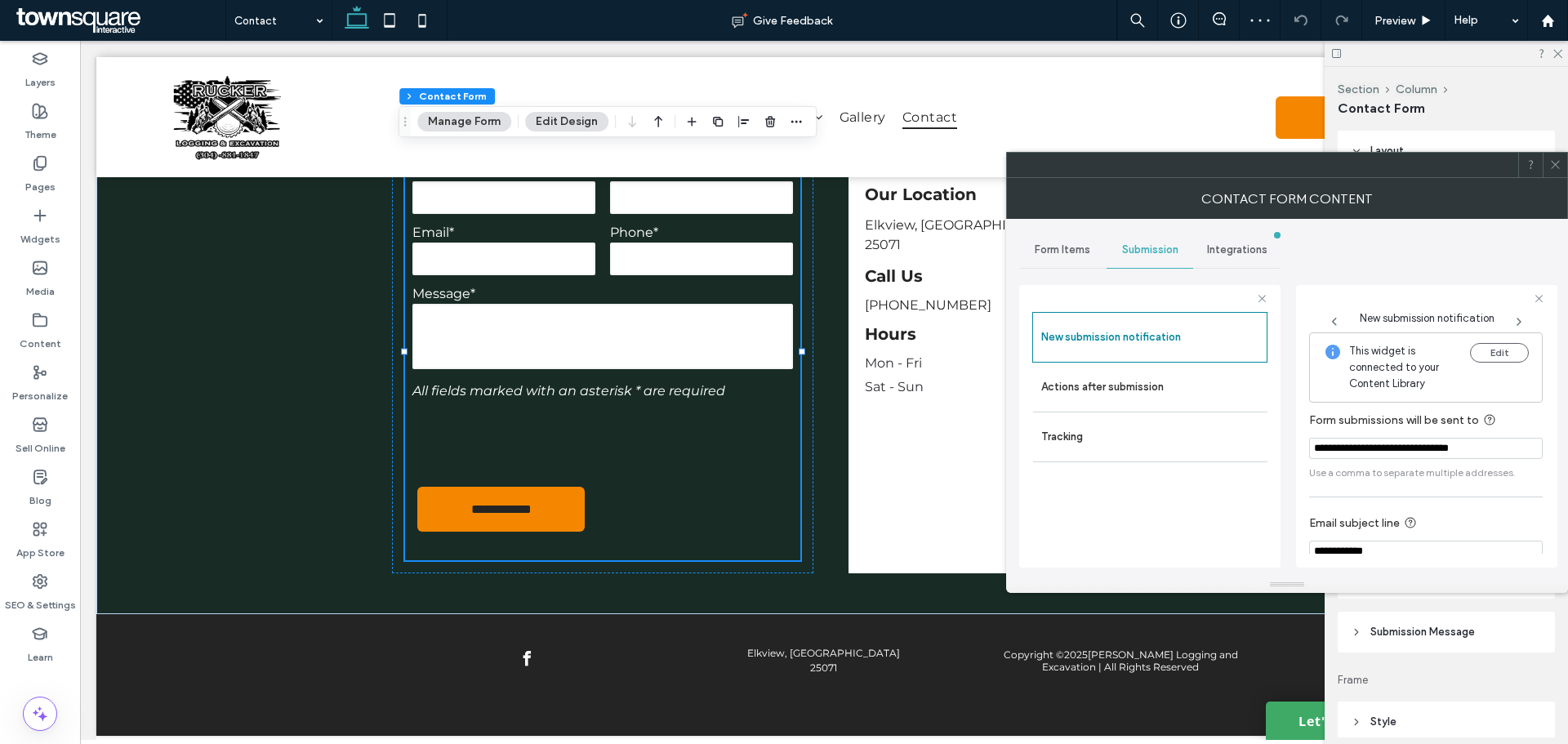
click at [1386, 362] on span "This widget is connected to your Content Library" at bounding box center [1402, 368] width 108 height 49
click at [1209, 383] on label "Actions after submission" at bounding box center [1150, 387] width 218 height 32
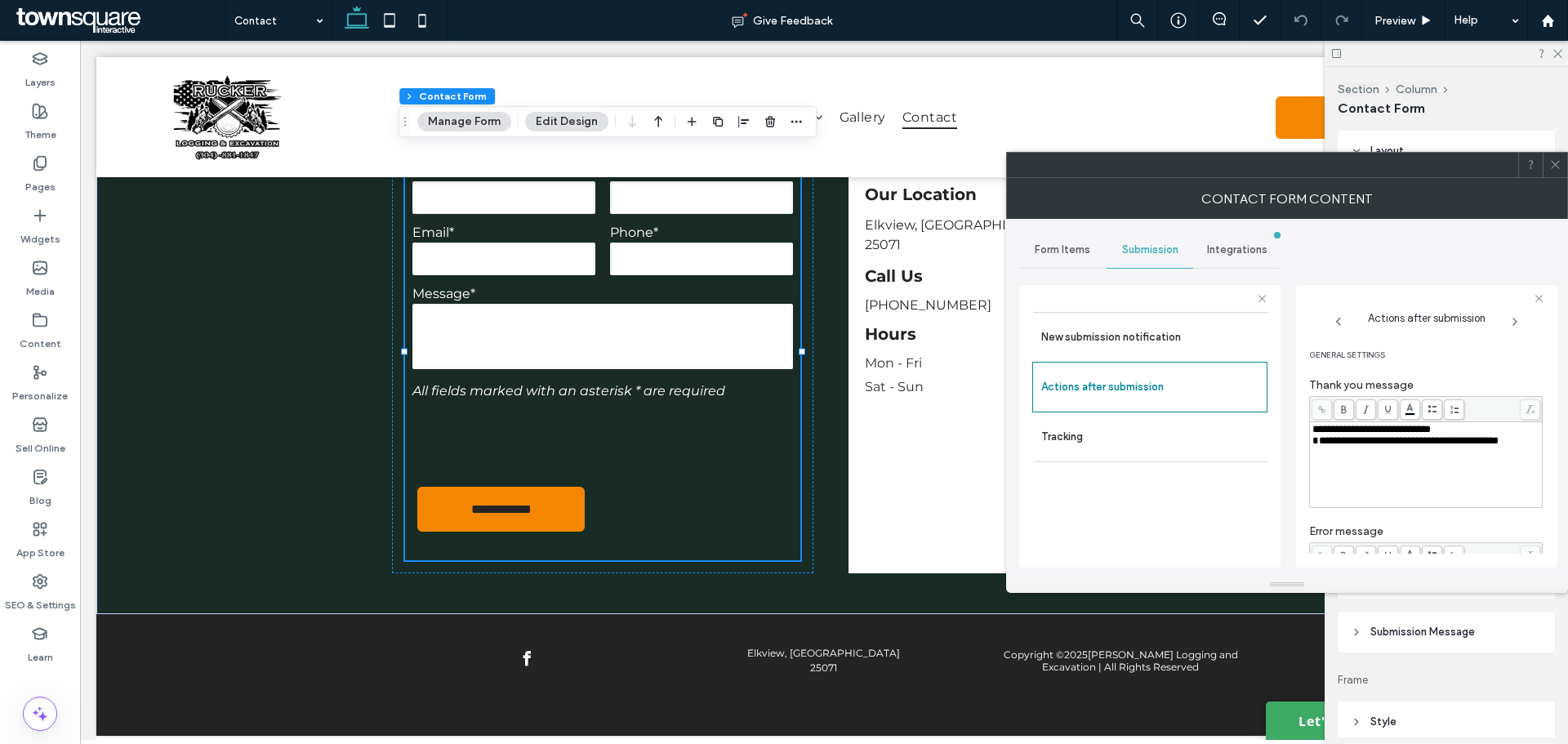
click at [1068, 244] on span "Form Items" at bounding box center [1062, 249] width 55 height 13
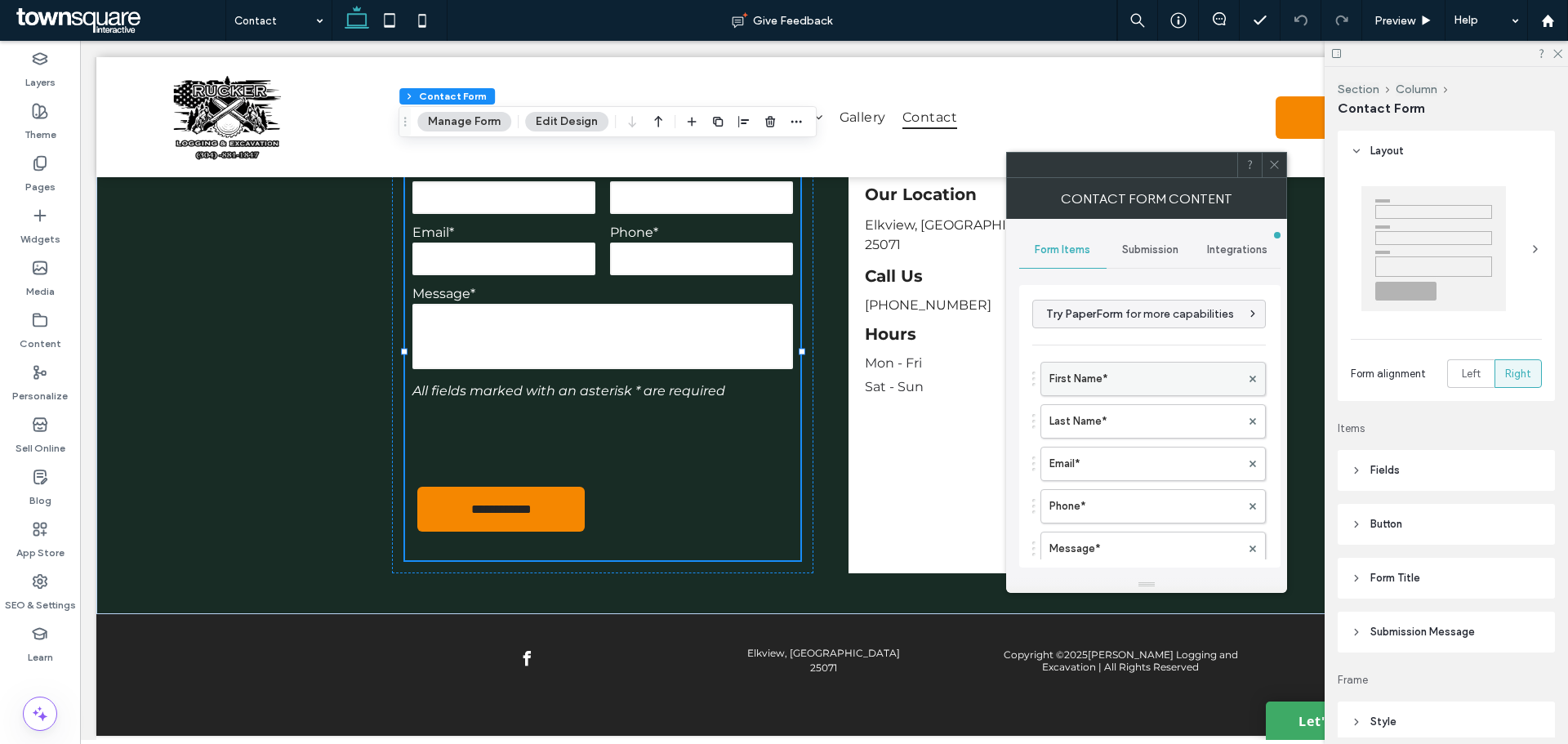
click at [1117, 391] on label "First Name*" at bounding box center [1145, 378] width 191 height 32
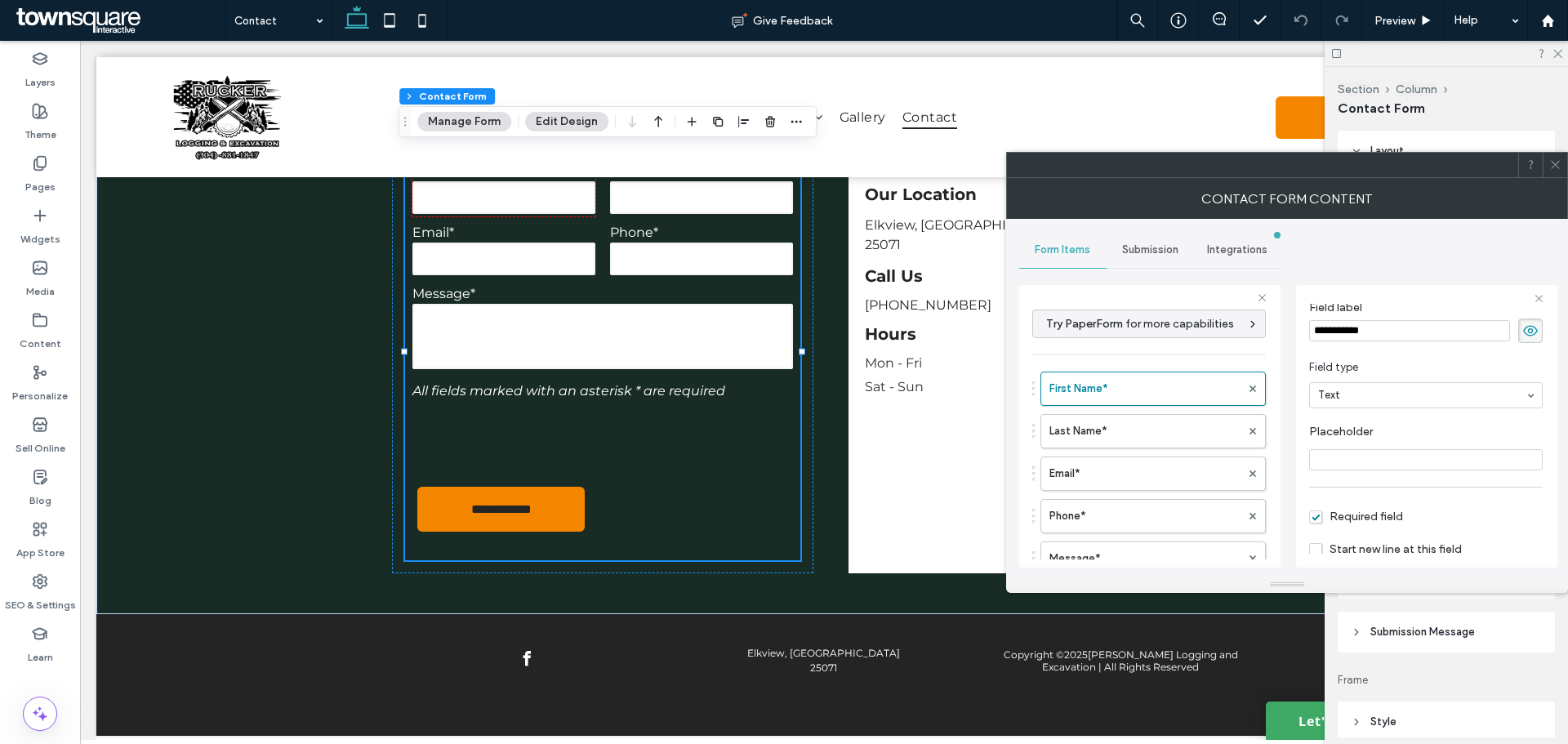
scroll to position [114, 0]
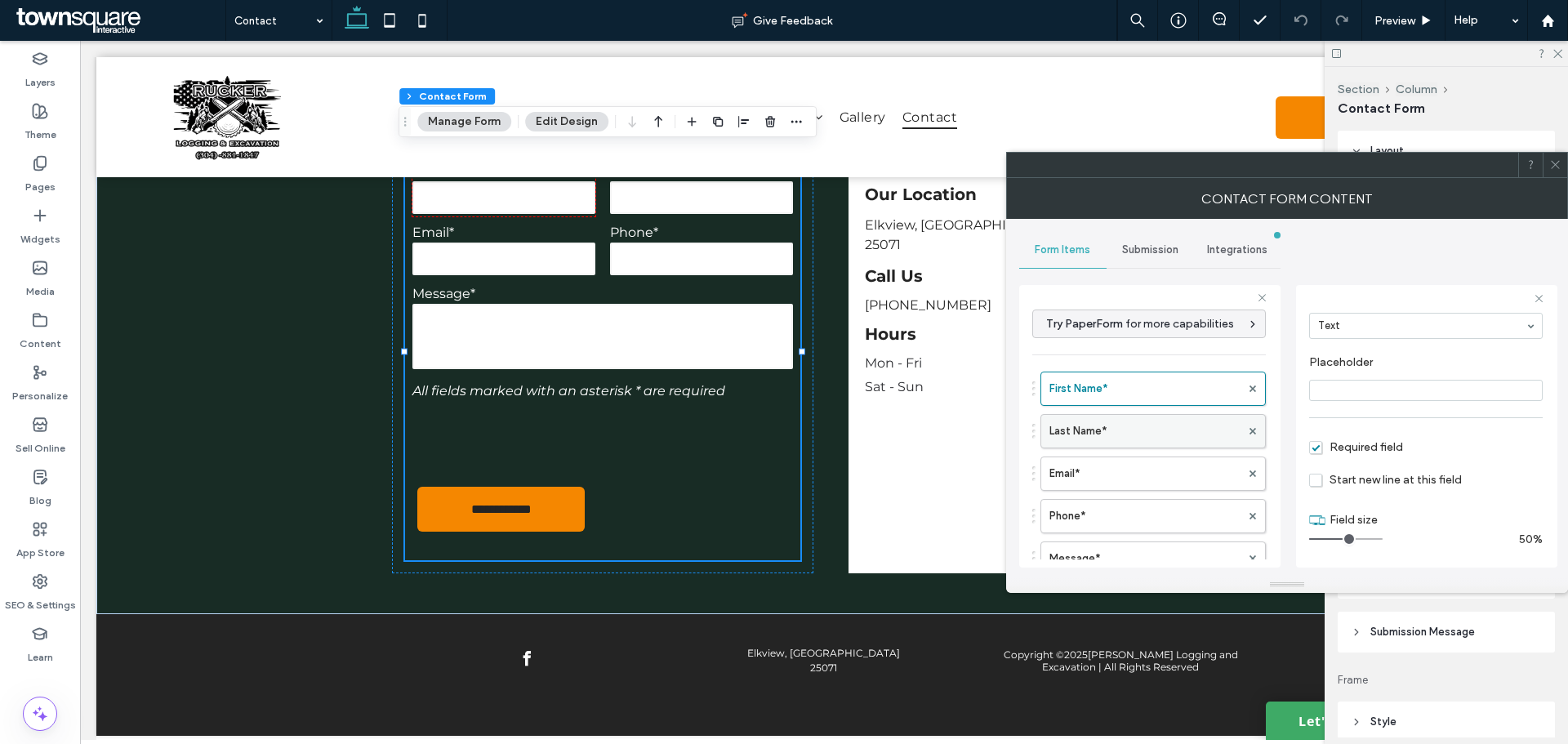
click at [1101, 440] on label "Last Name*" at bounding box center [1145, 431] width 191 height 32
click at [1108, 476] on label "Email*" at bounding box center [1145, 473] width 191 height 32
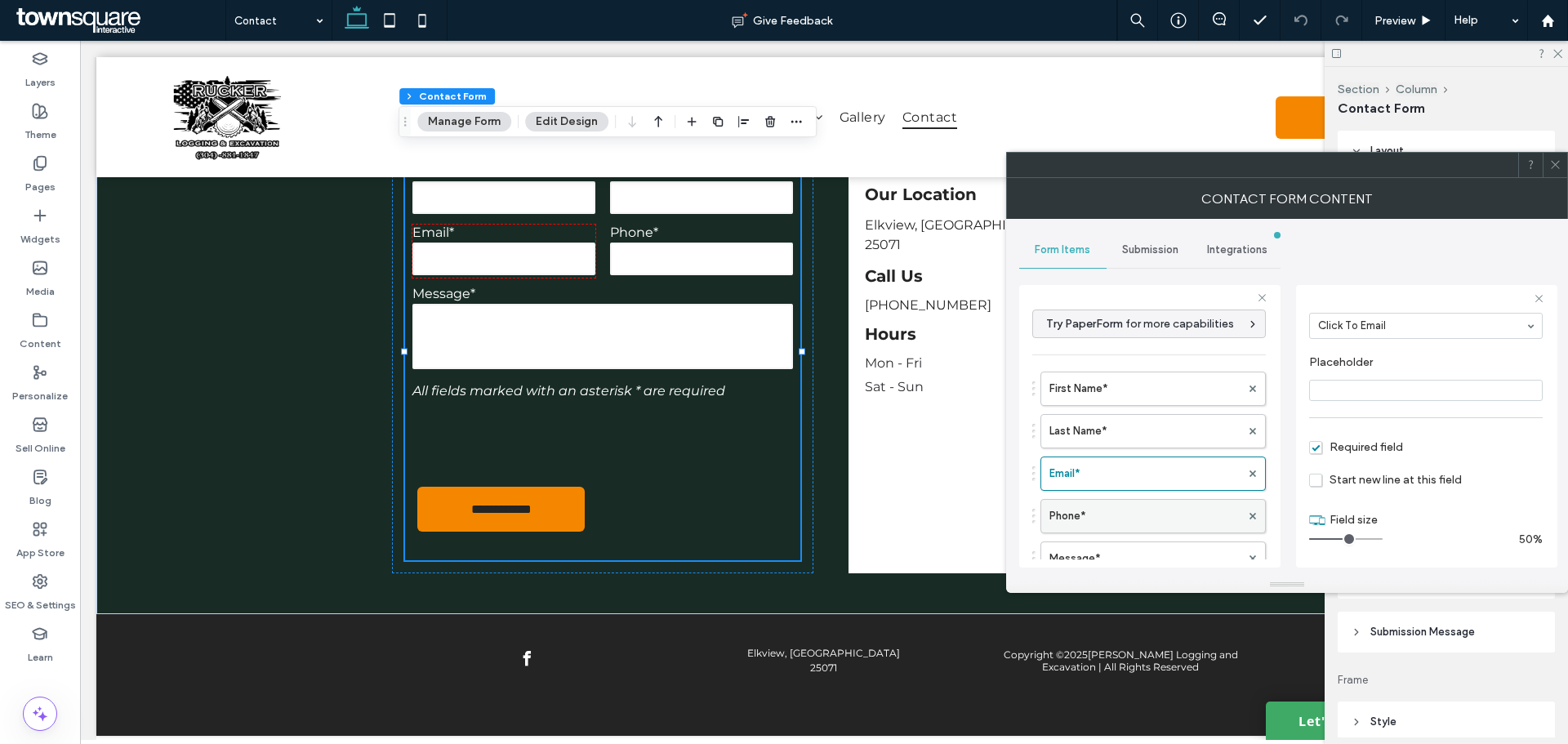
click at [1109, 513] on label "Phone*" at bounding box center [1145, 516] width 191 height 32
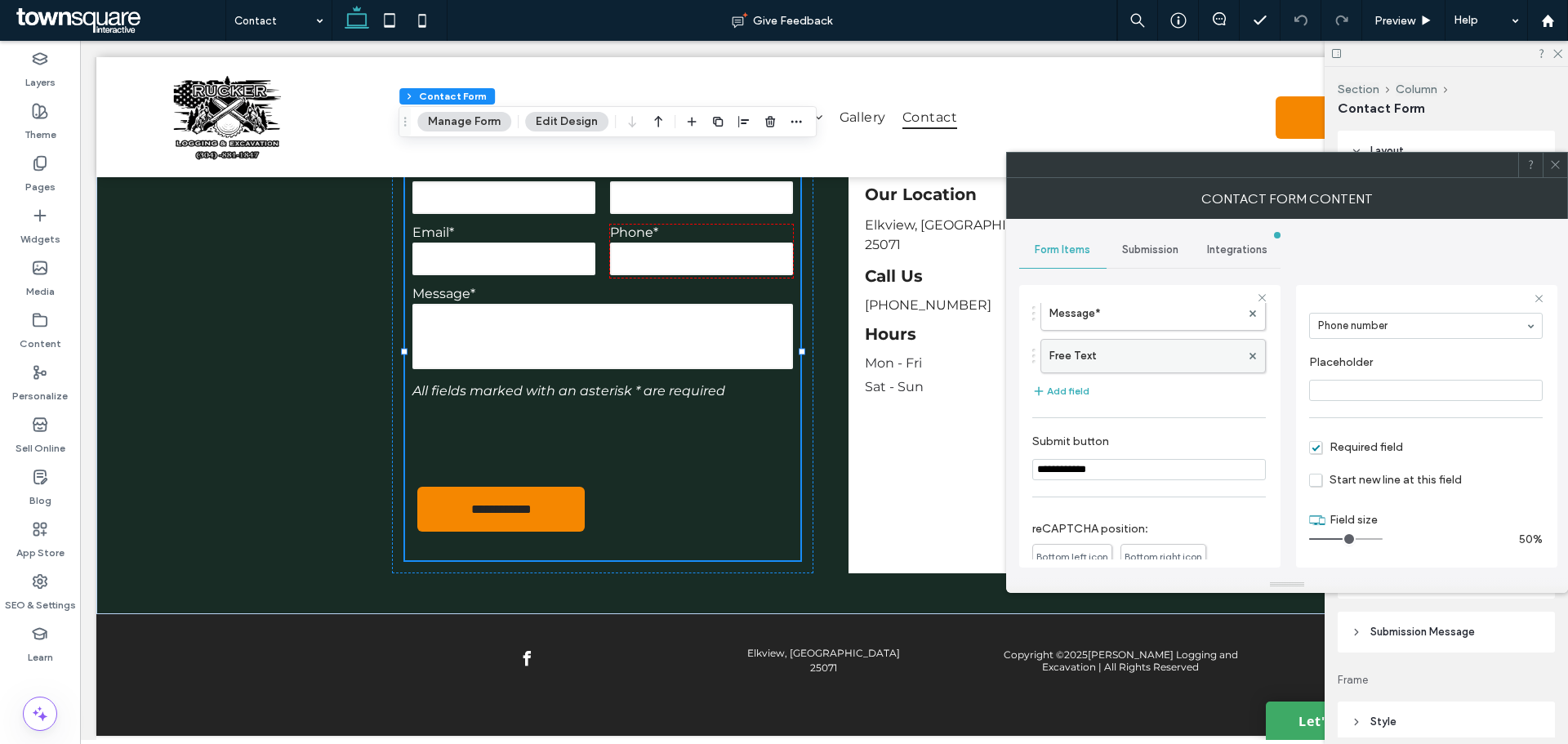
scroll to position [163, 0]
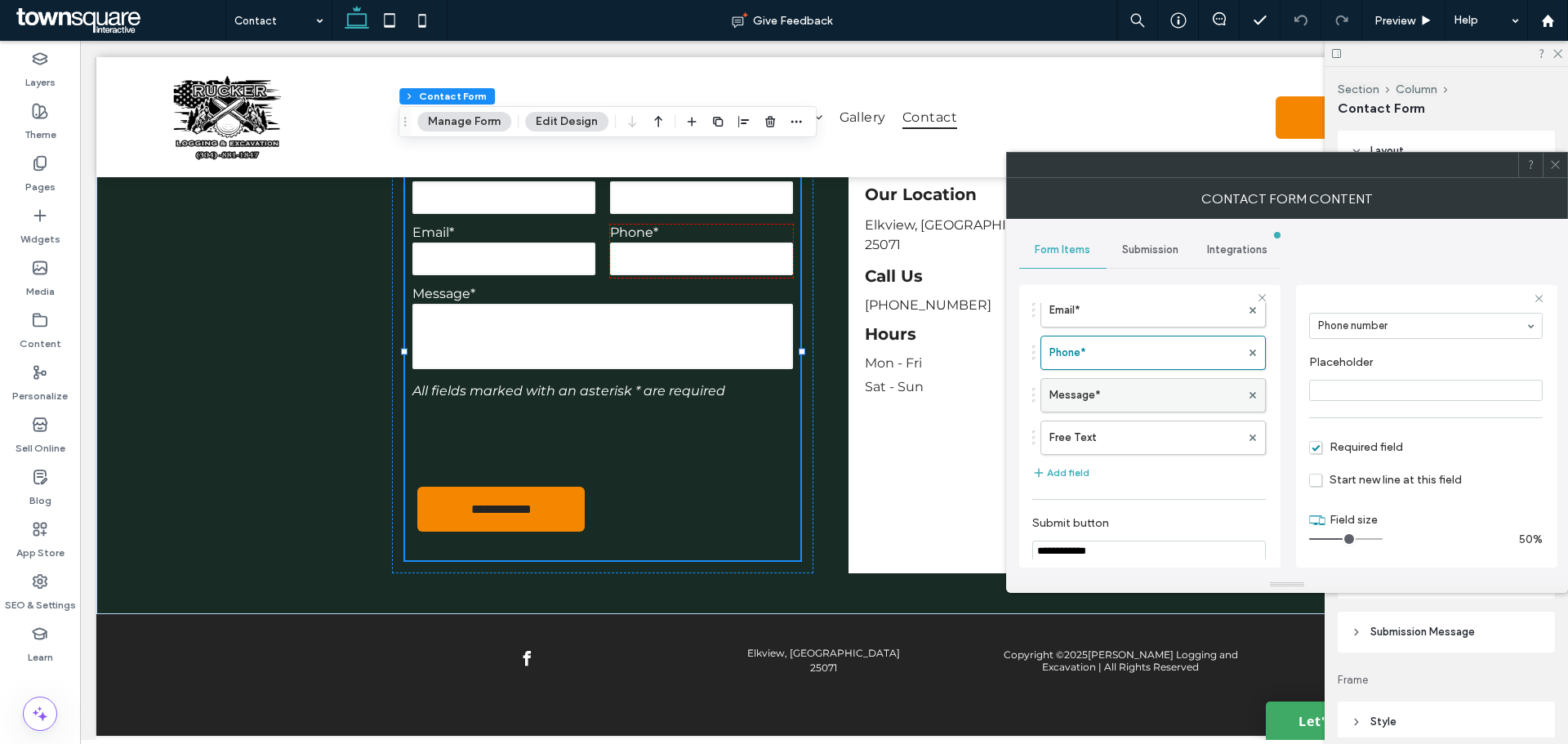
click at [1112, 410] on label "Message*" at bounding box center [1145, 395] width 191 height 32
type input "**"
click at [1109, 425] on label "Free Text" at bounding box center [1145, 437] width 191 height 32
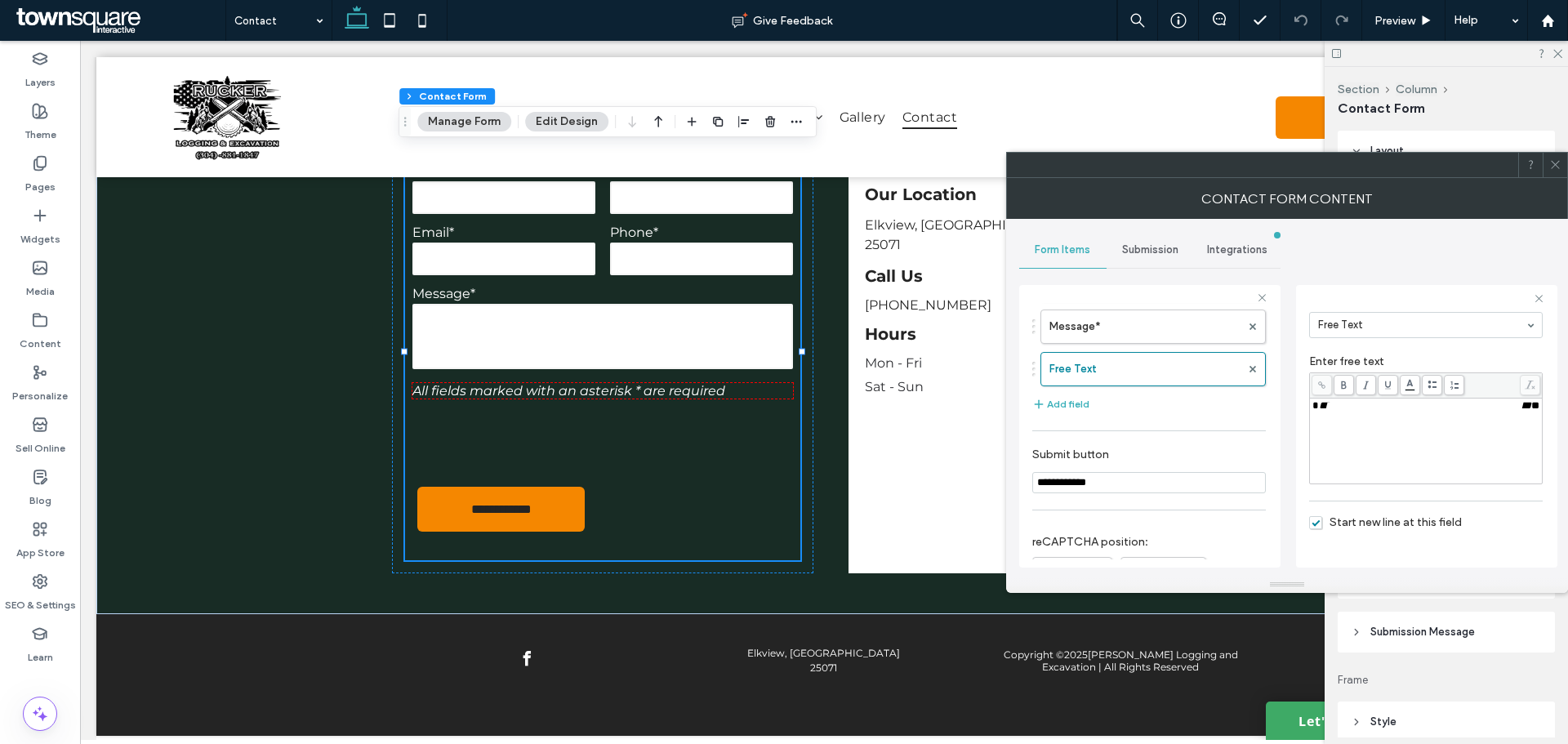
scroll to position [326, 0]
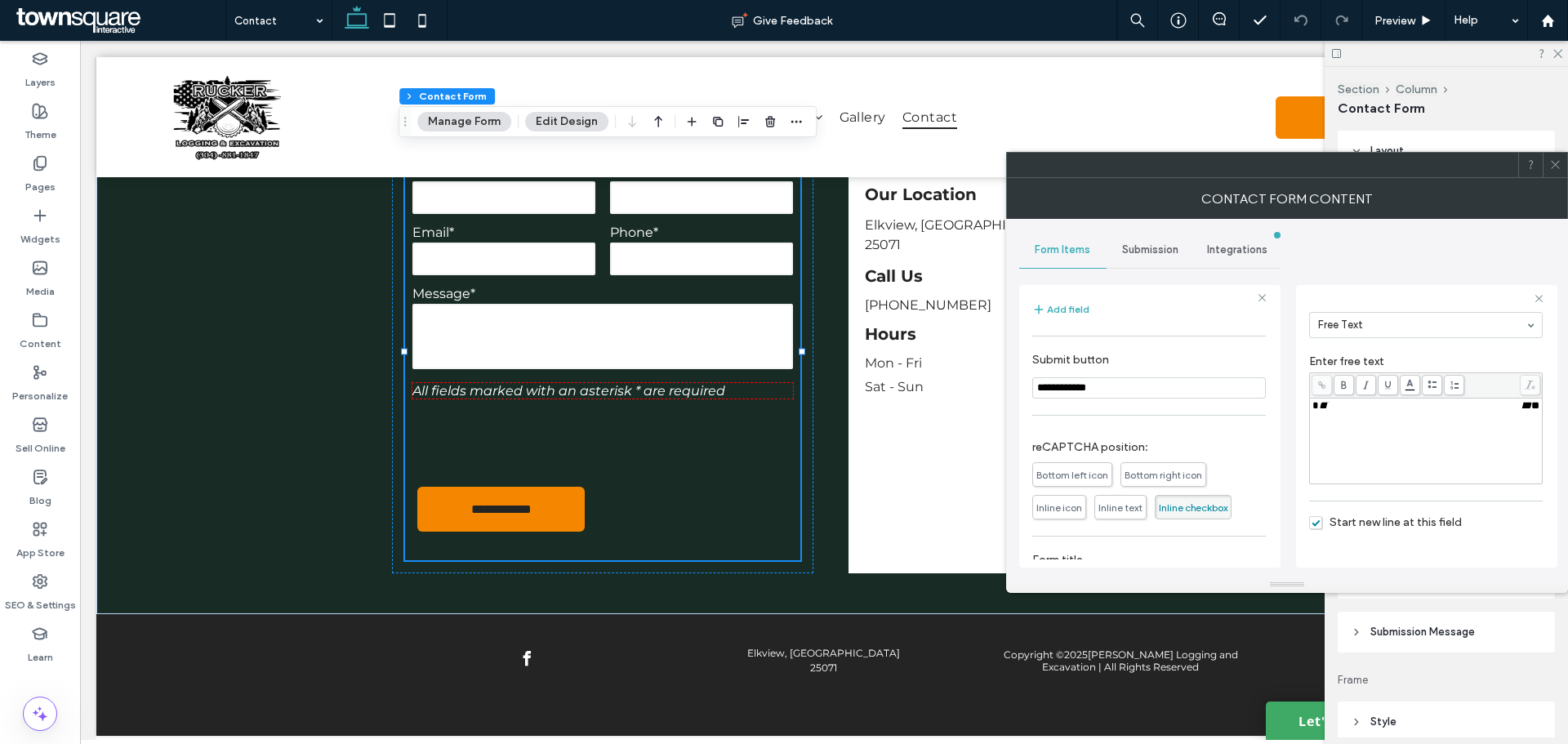
click at [1550, 162] on icon at bounding box center [1555, 165] width 12 height 12
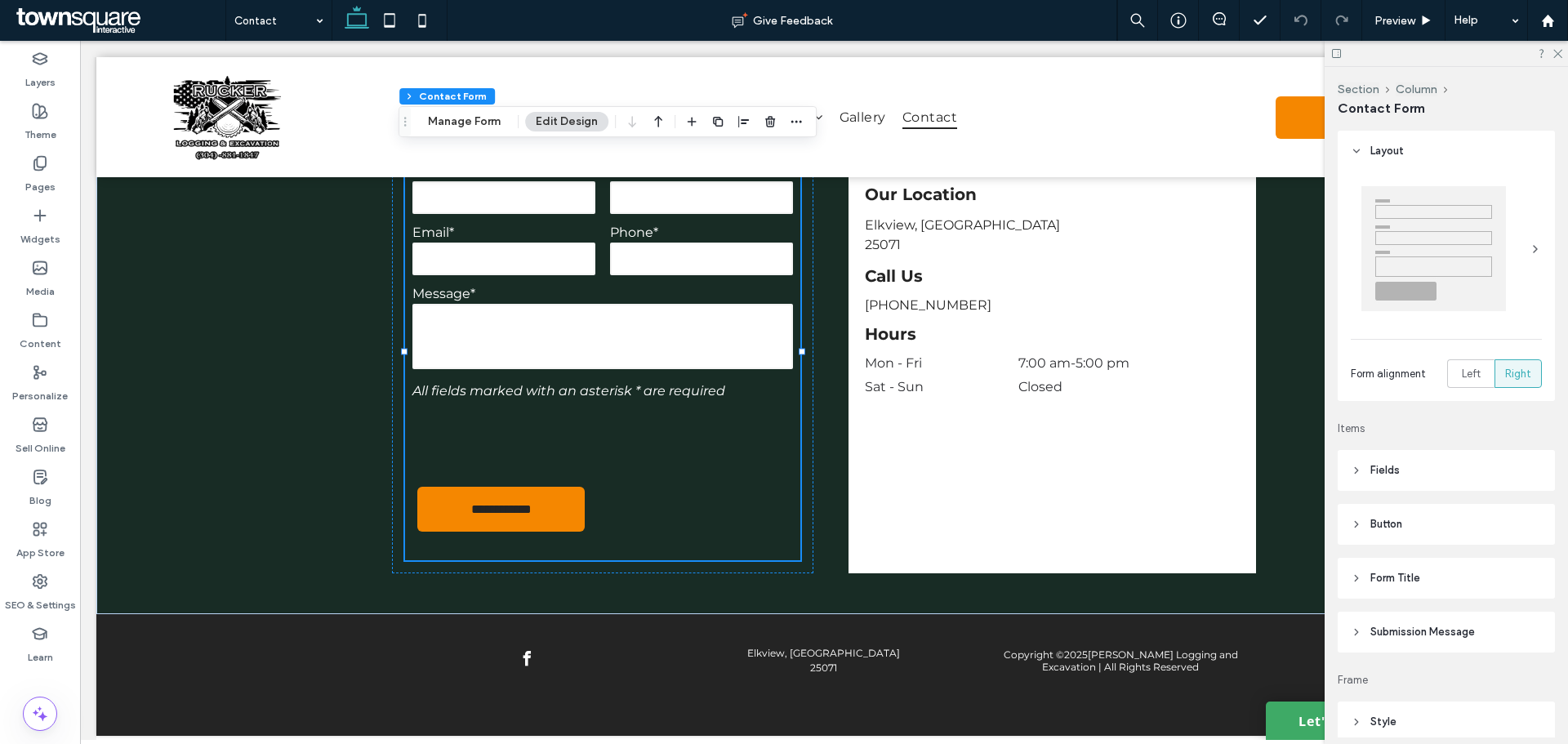
scroll to position [163, 0]
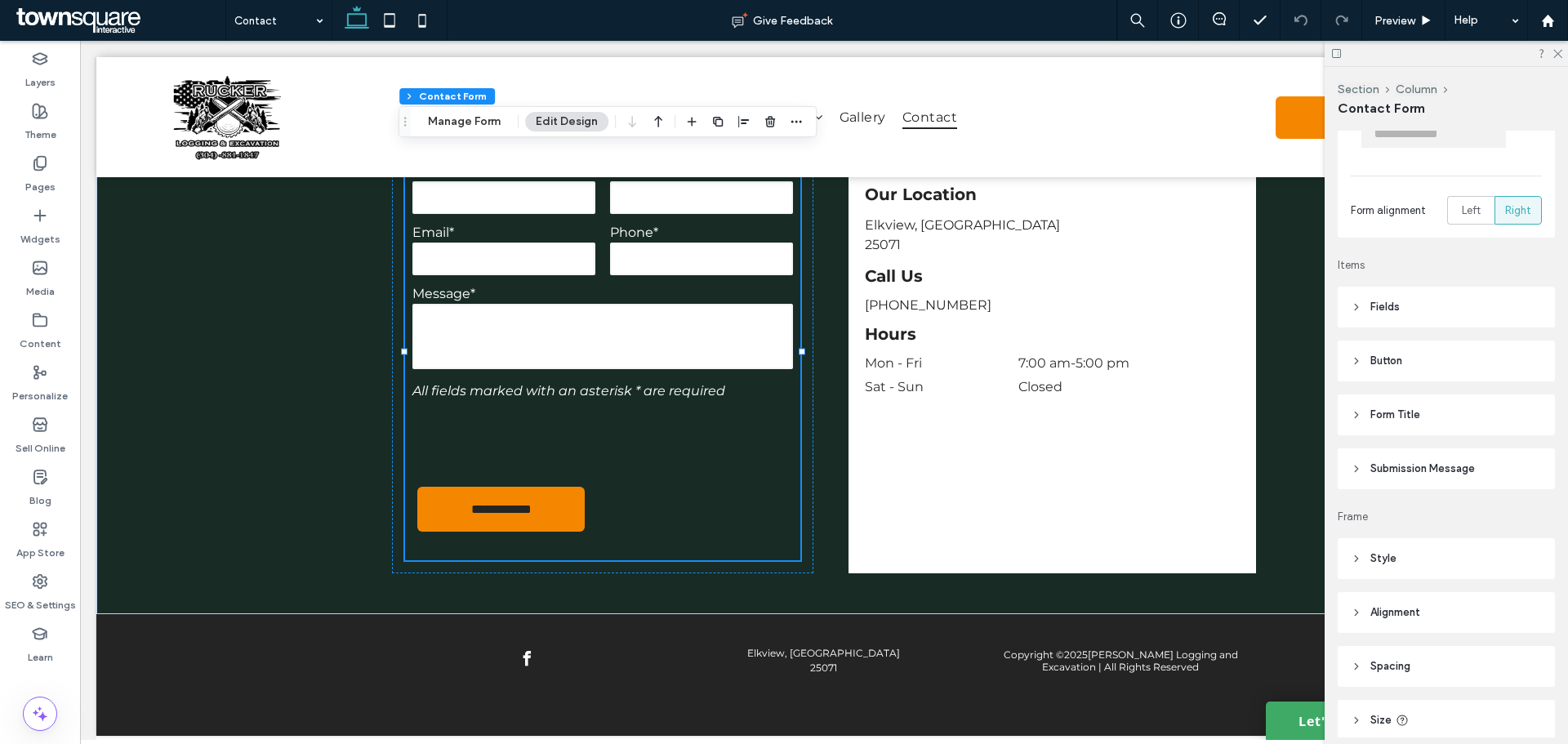
click at [1383, 481] on header "Submission Message" at bounding box center [1446, 469] width 217 height 41
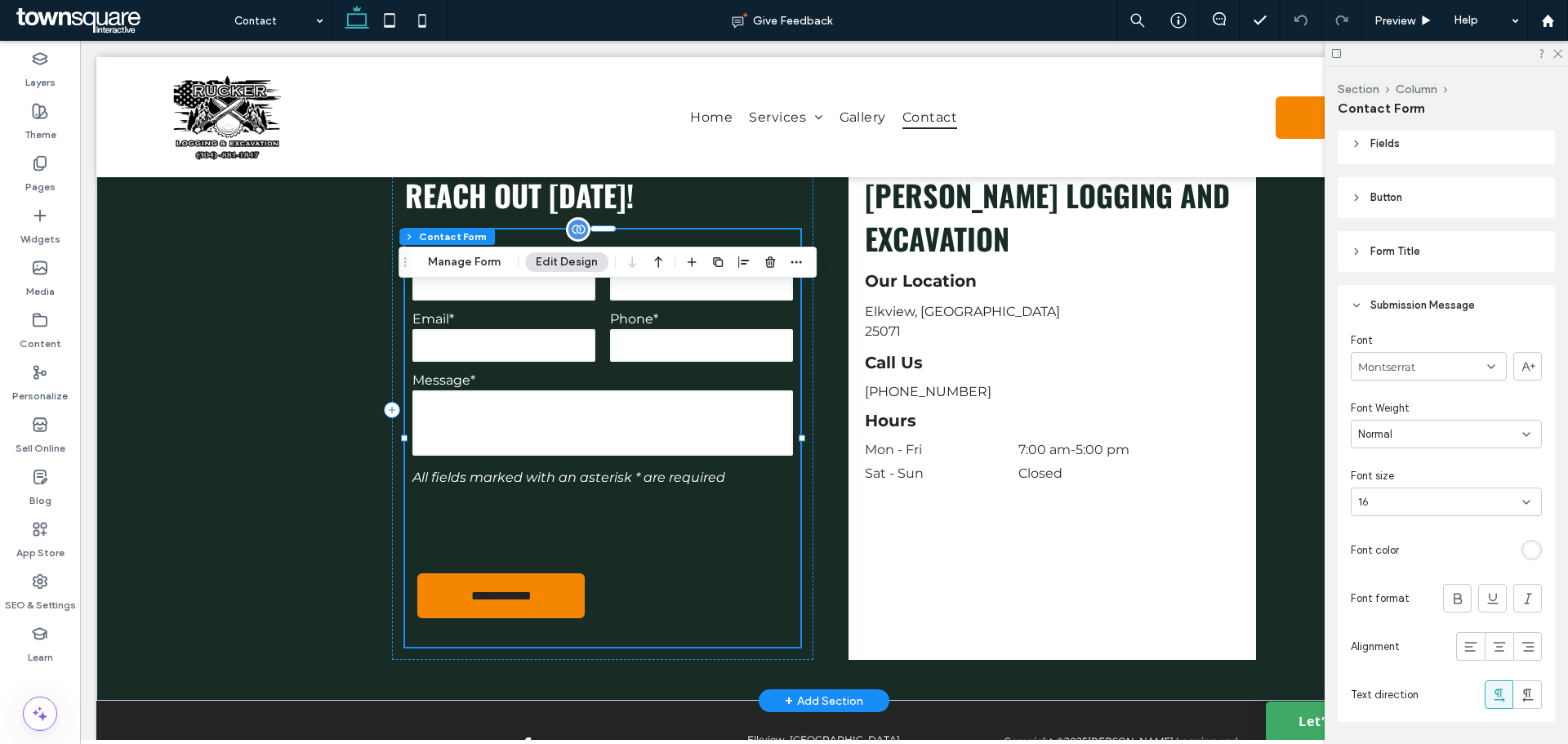
scroll to position [539, 0]
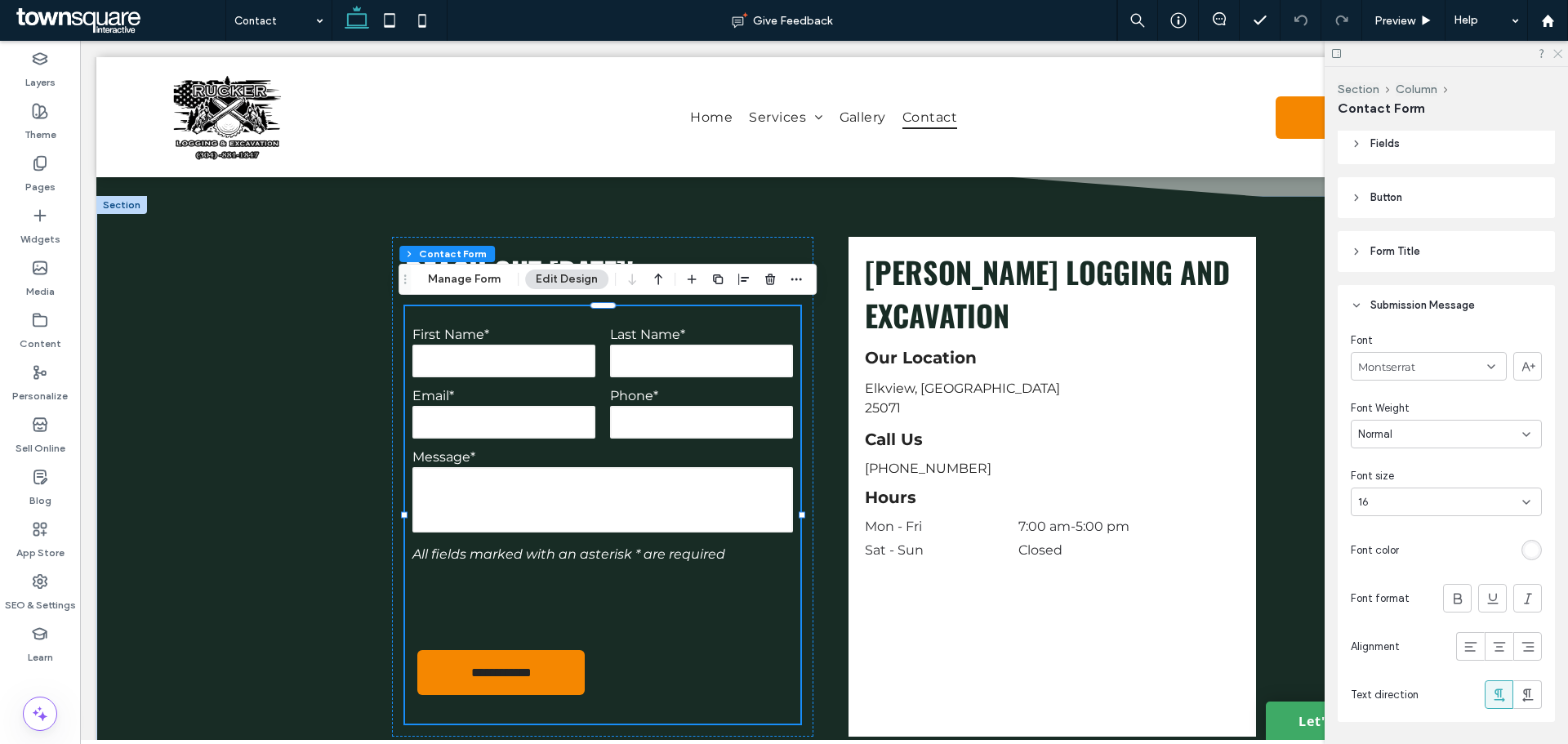
click at [1558, 54] on icon at bounding box center [1557, 53] width 11 height 11
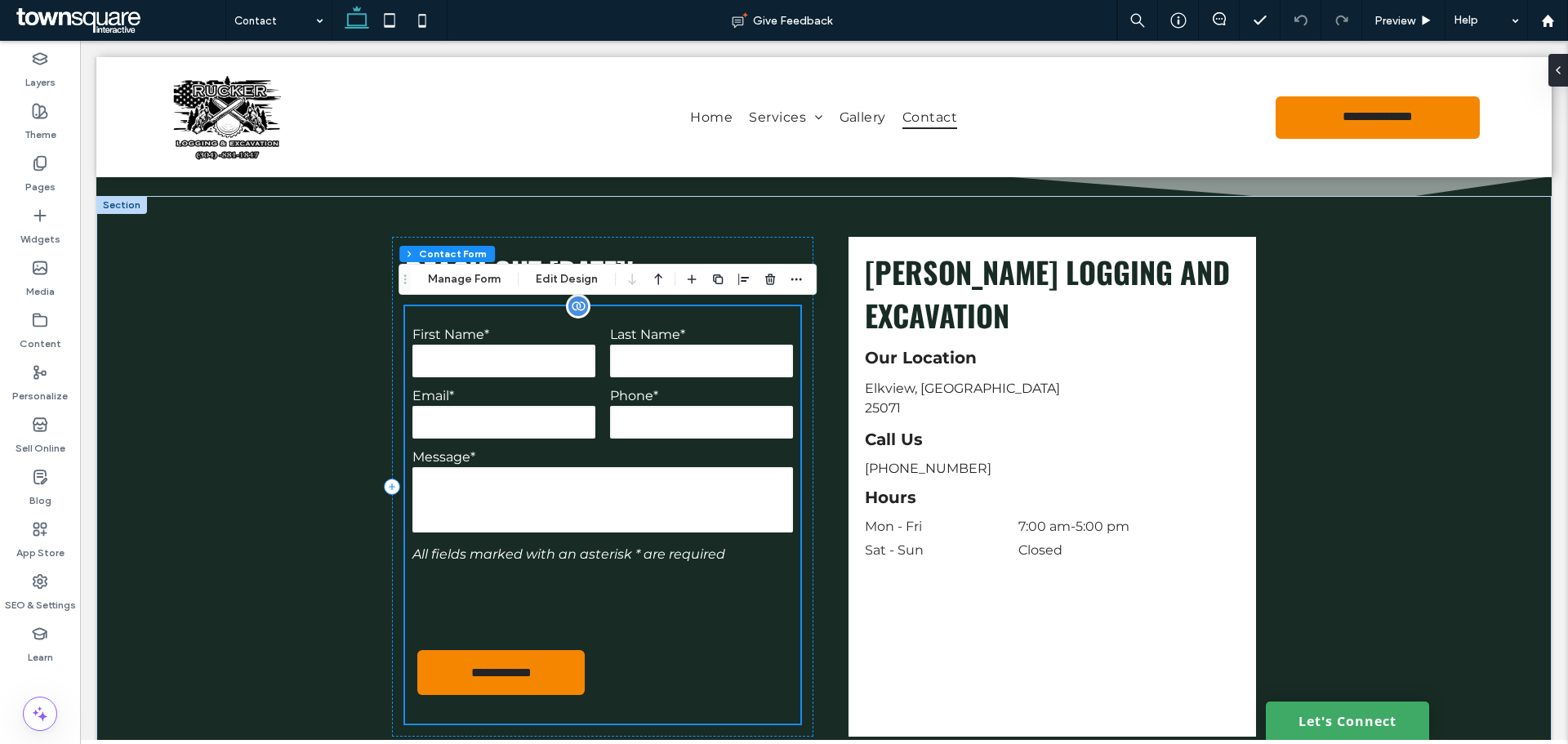
scroll to position [293, 0]
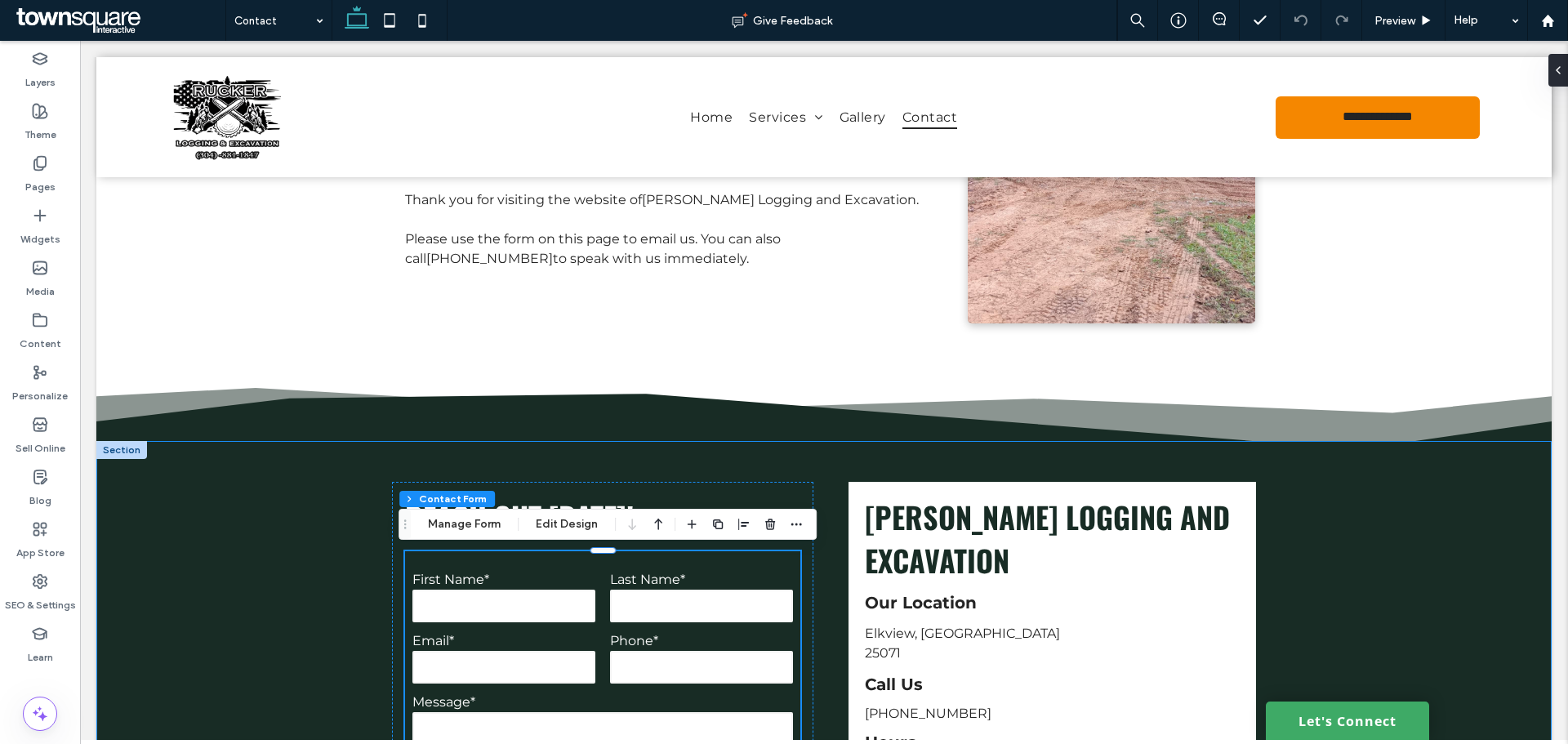
click at [1345, 504] on div "**********" at bounding box center [823, 732] width 1455 height 582
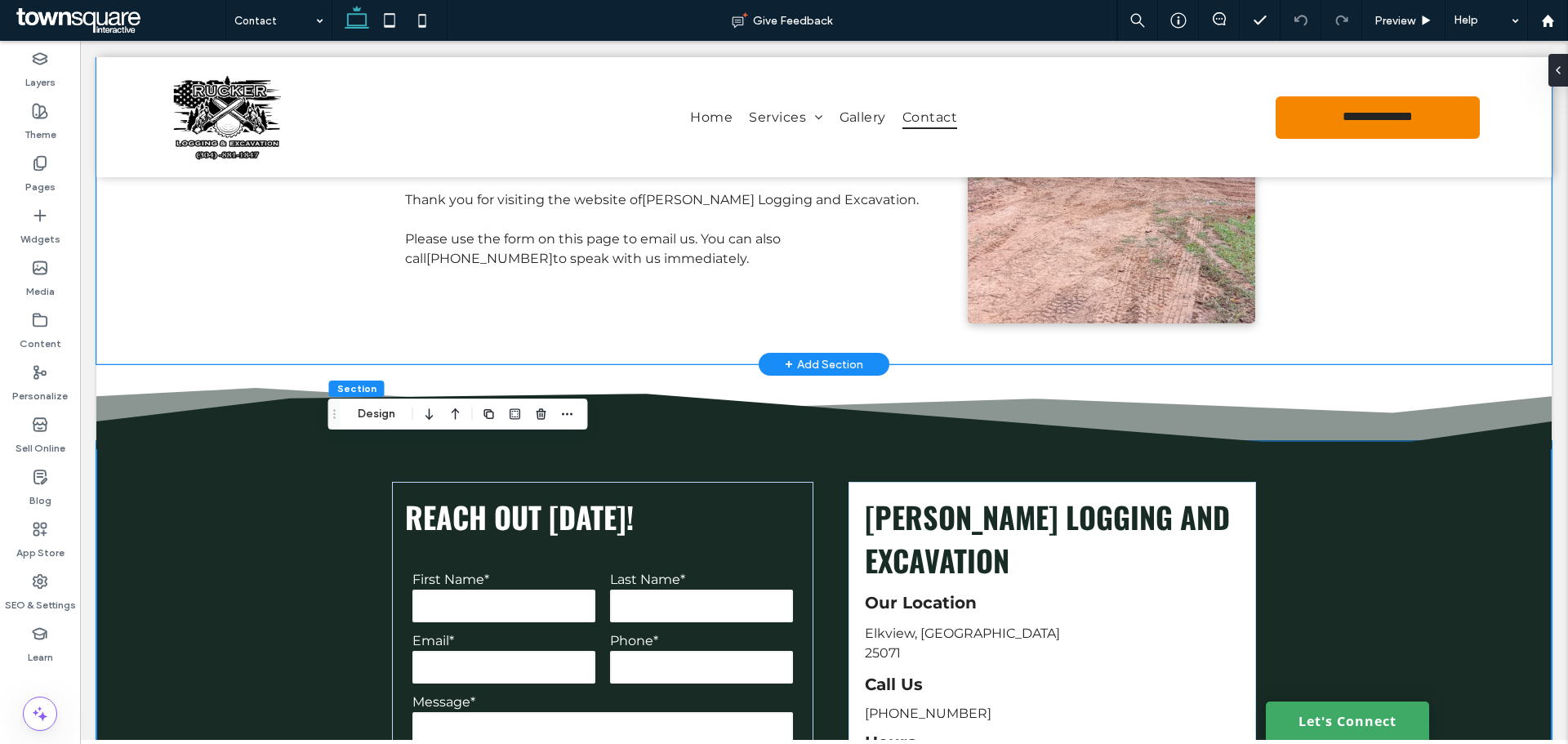
click at [209, 331] on div "Find Tree Services in [GEOGRAPHIC_DATA], [GEOGRAPHIC_DATA] Contact [PERSON_NAME…" at bounding box center [823, 125] width 1455 height 481
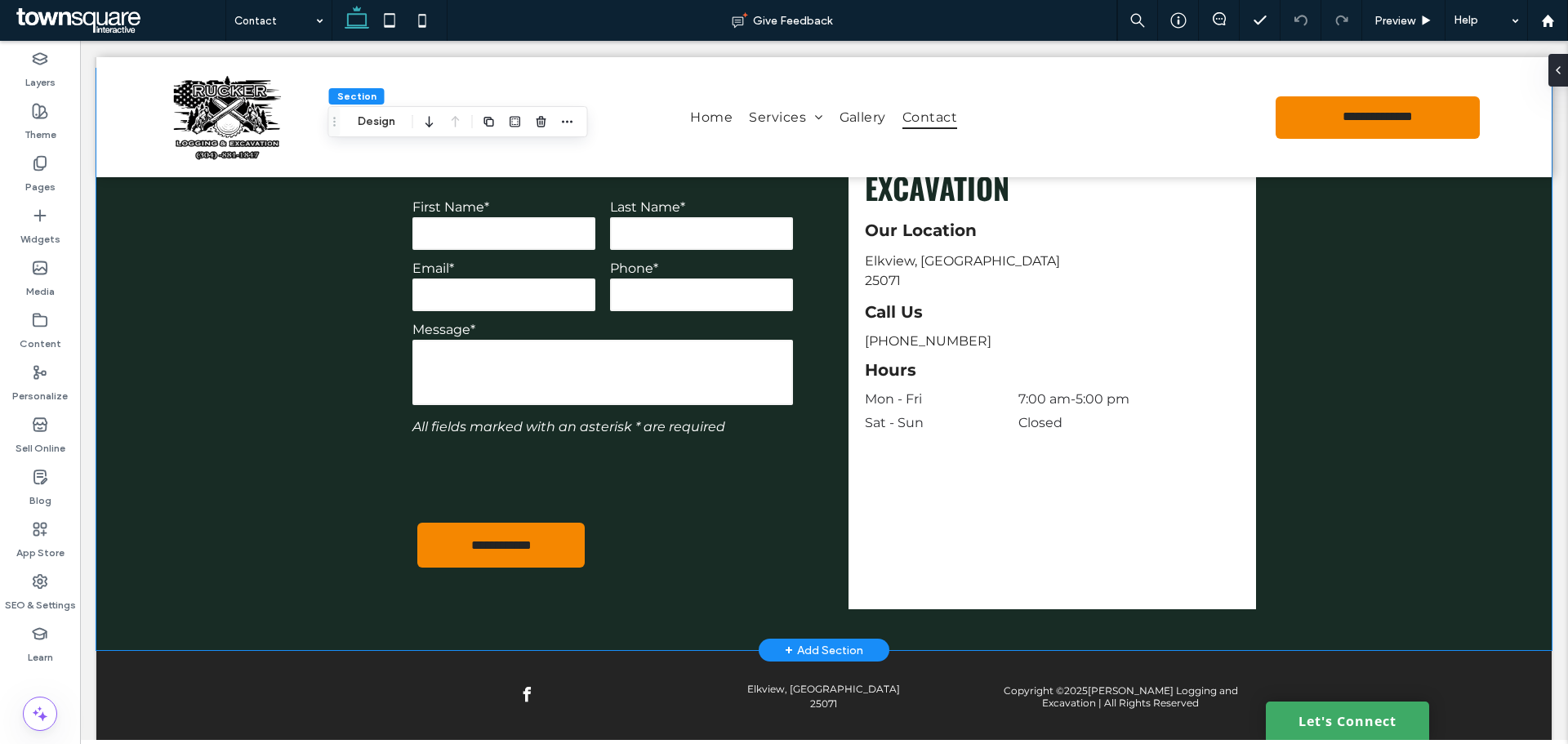
scroll to position [702, 0]
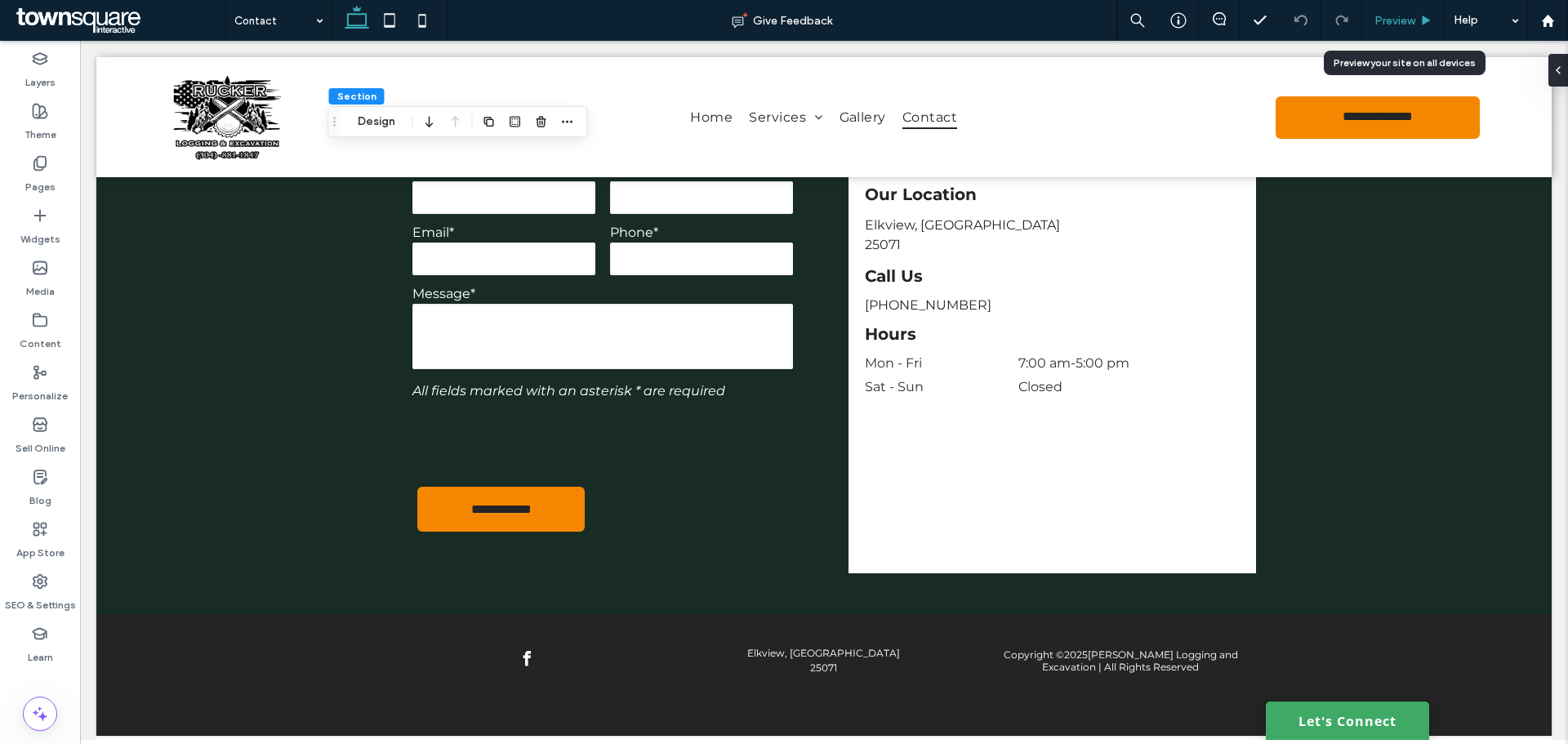
click at [1405, 28] on div "Preview" at bounding box center [1403, 20] width 83 height 41
click at [1405, 27] on span "Preview" at bounding box center [1394, 21] width 41 height 14
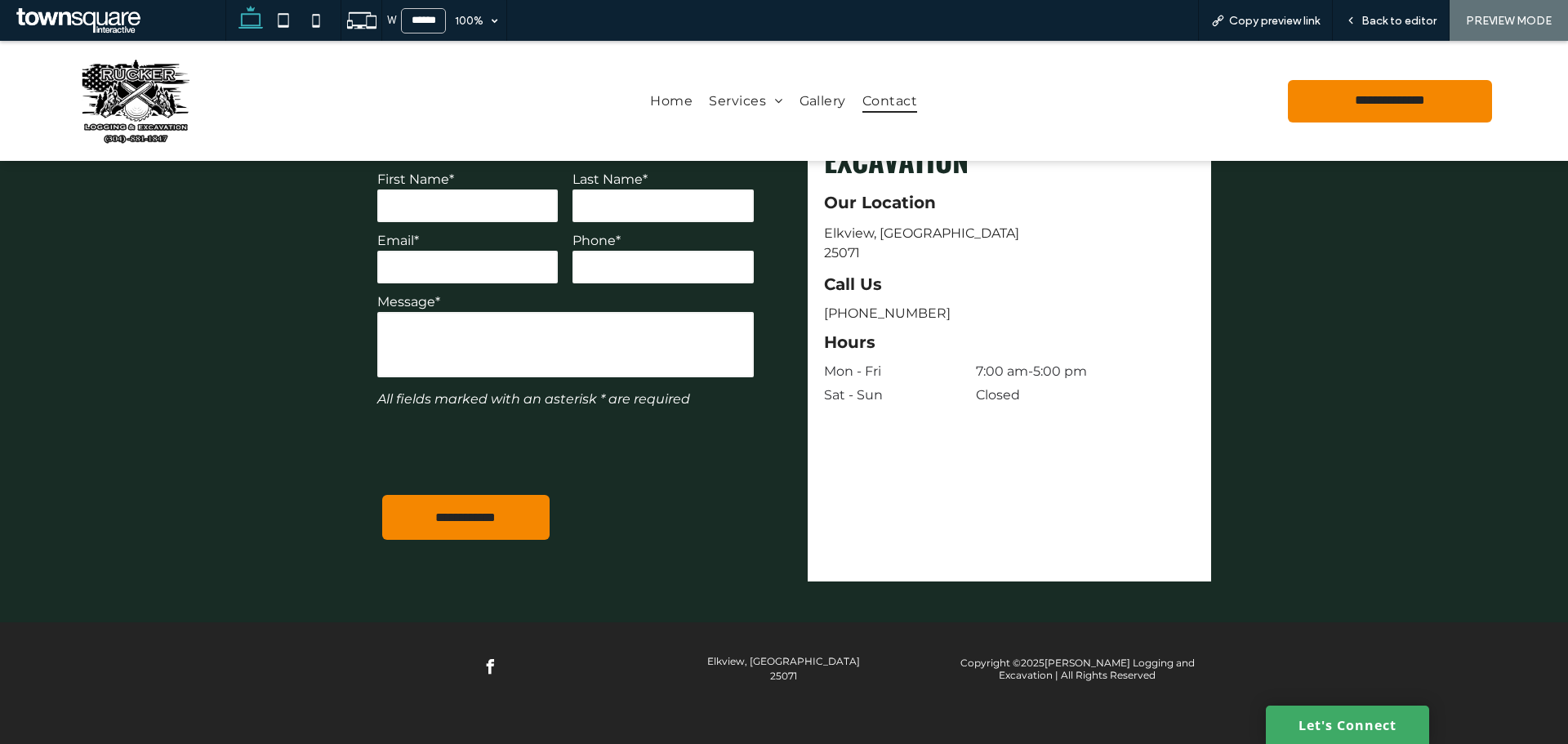
scroll to position [677, 0]
click at [1307, 18] on span "Copy preview link" at bounding box center [1273, 21] width 90 height 14
click at [1367, 21] on span "Back to editor" at bounding box center [1399, 21] width 75 height 14
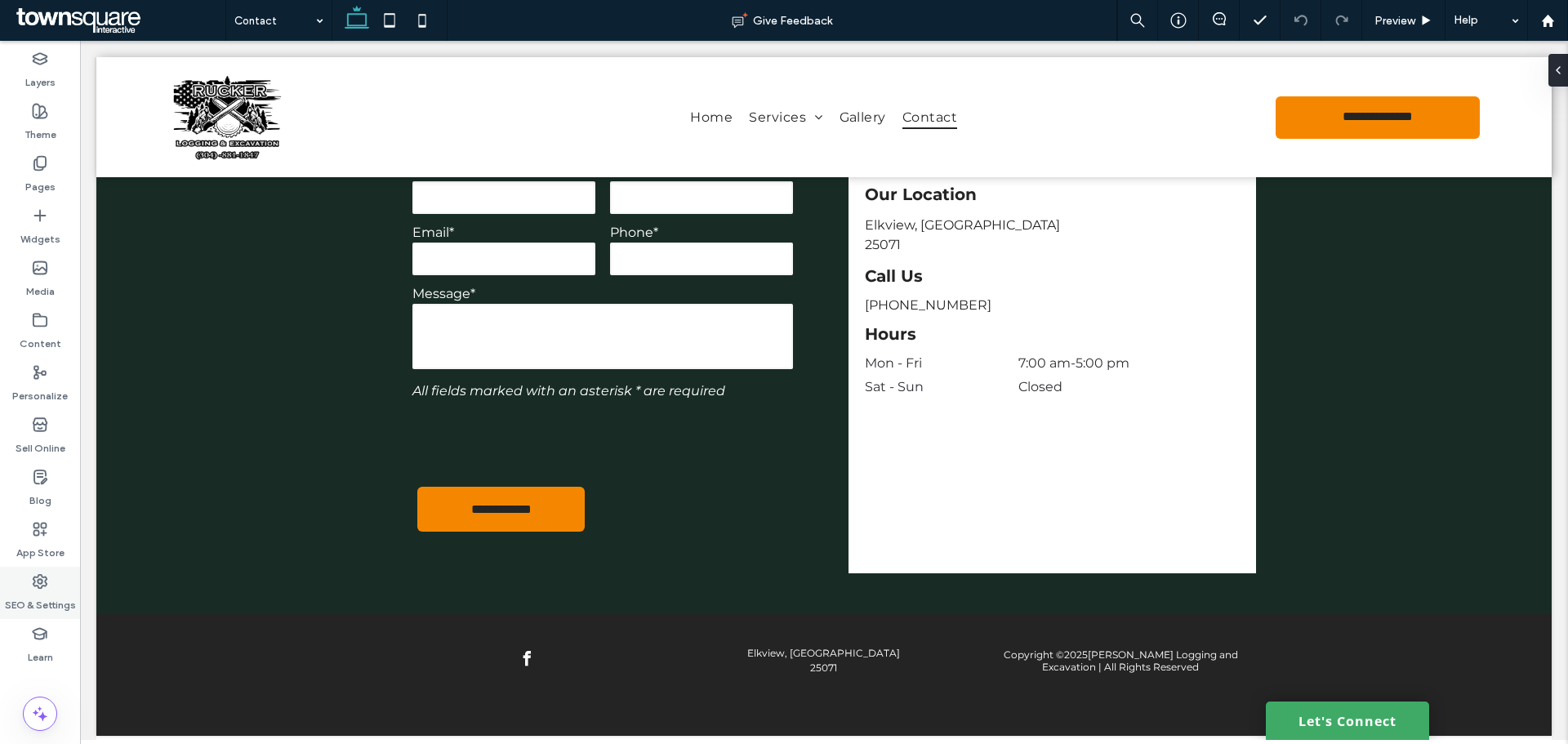
click at [61, 575] on div "SEO & Settings" at bounding box center [39, 593] width 80 height 53
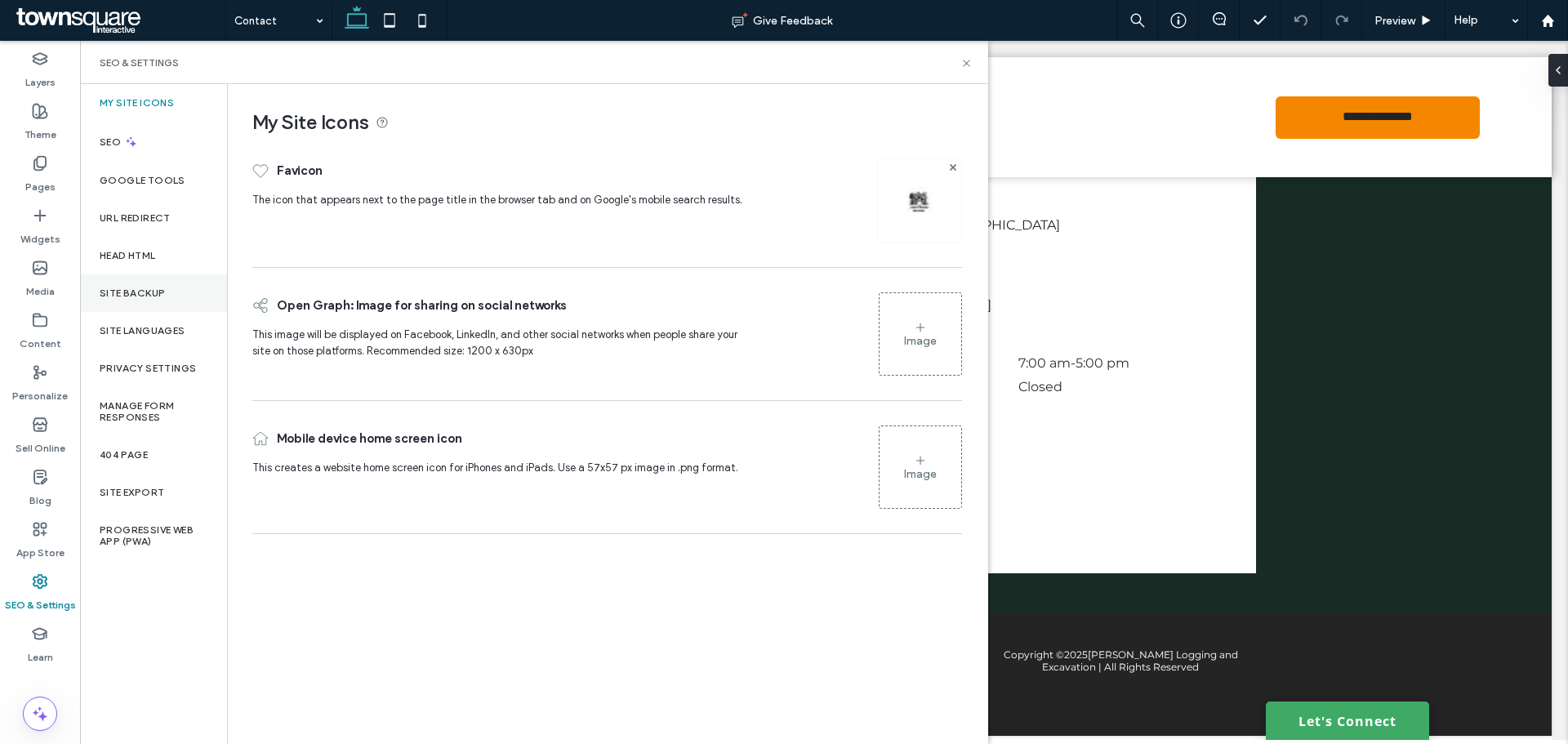
click at [154, 289] on label "Site Backup" at bounding box center [132, 293] width 65 height 11
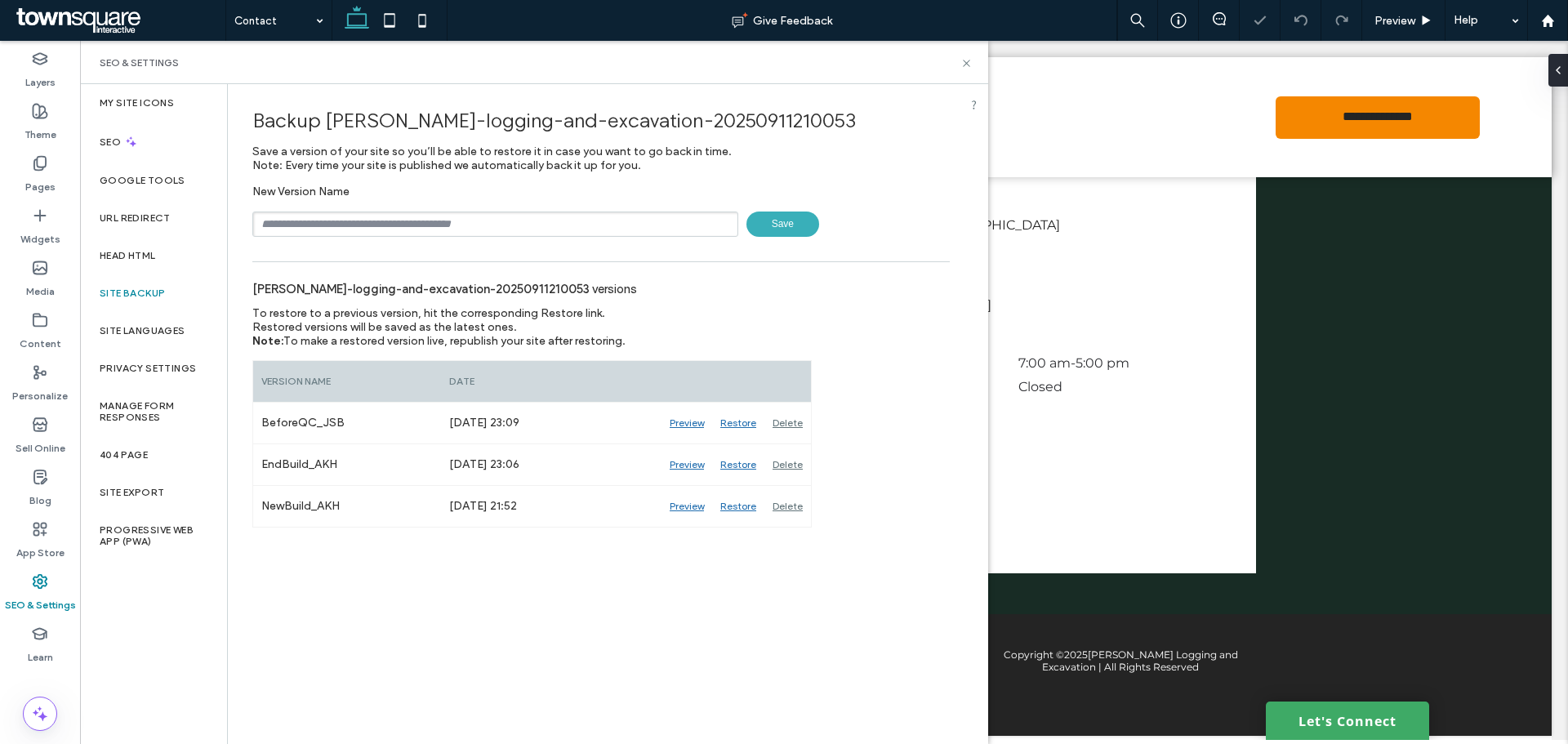
click at [495, 211] on div "New Version Name Save" at bounding box center [601, 211] width 697 height 53
click at [491, 218] on input "text" at bounding box center [495, 224] width 486 height 25
type input "**********"
click at [775, 226] on span "Save" at bounding box center [782, 224] width 73 height 25
